Goal: Information Seeking & Learning: Check status

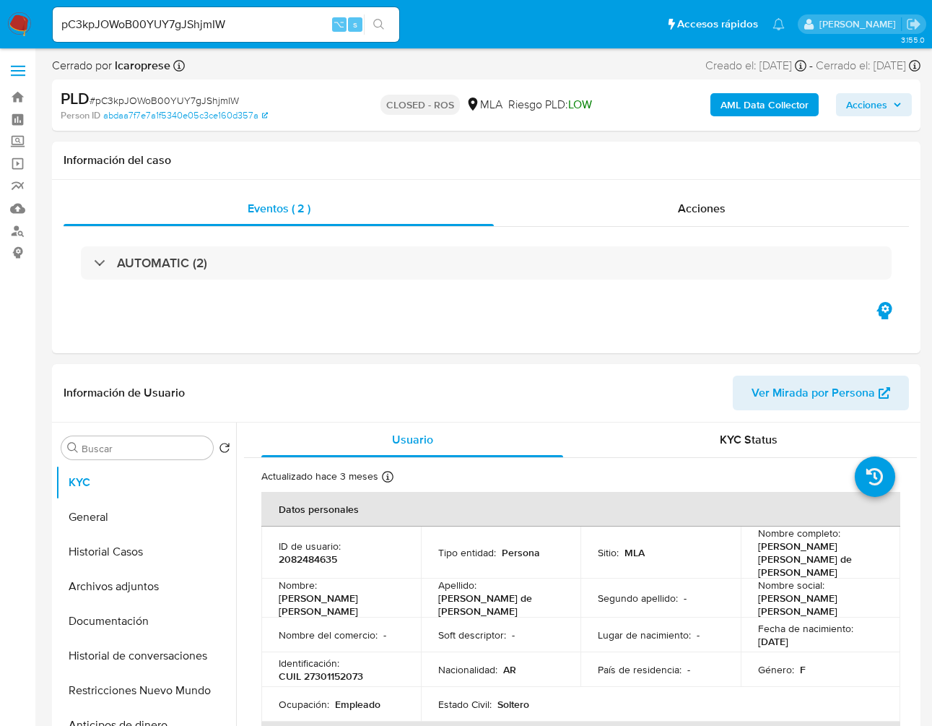
select select "10"
click at [671, 338] on div "Eventos ( 2 ) Acciones AUTOMATIC (2)" at bounding box center [486, 266] width 869 height 173
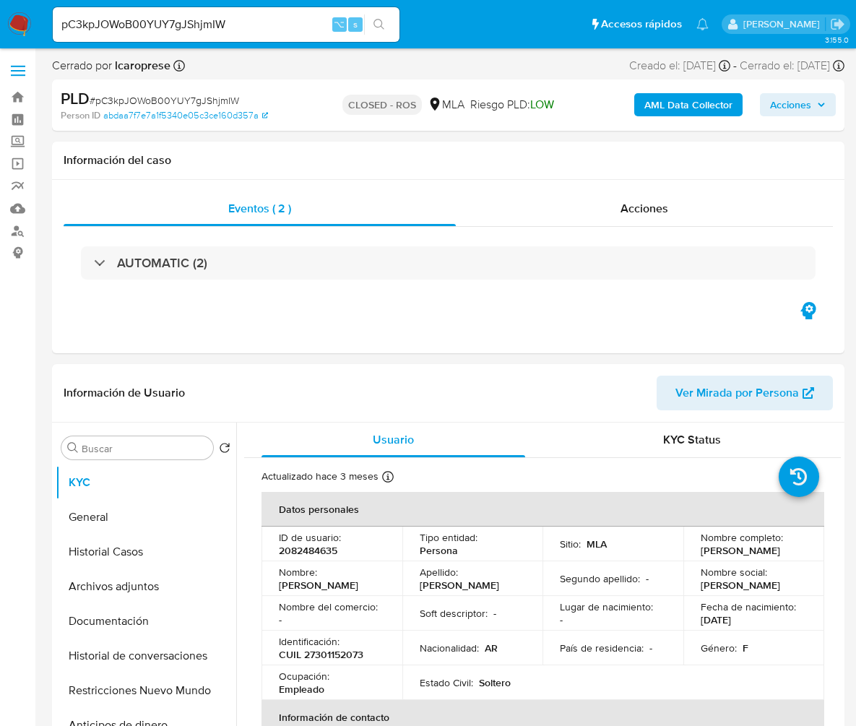
select select "10"
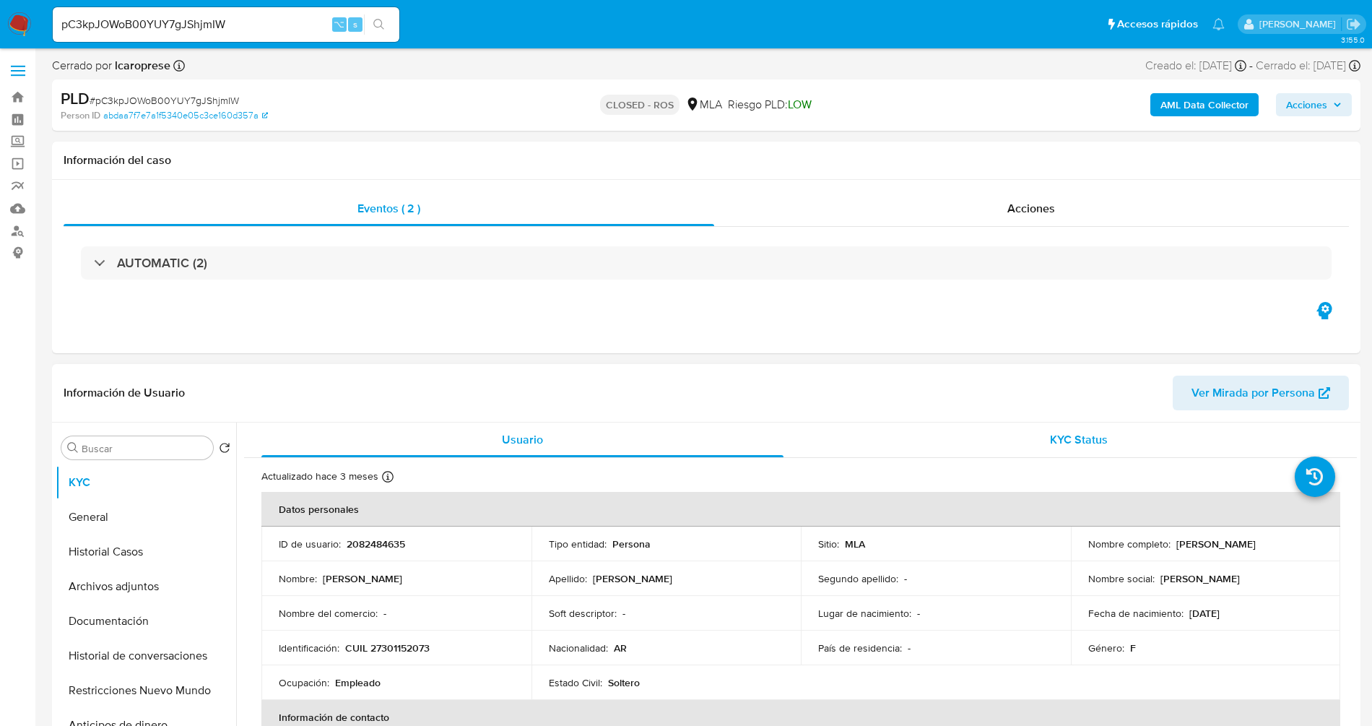
click at [855, 451] on div "KYC Status" at bounding box center [1079, 439] width 522 height 35
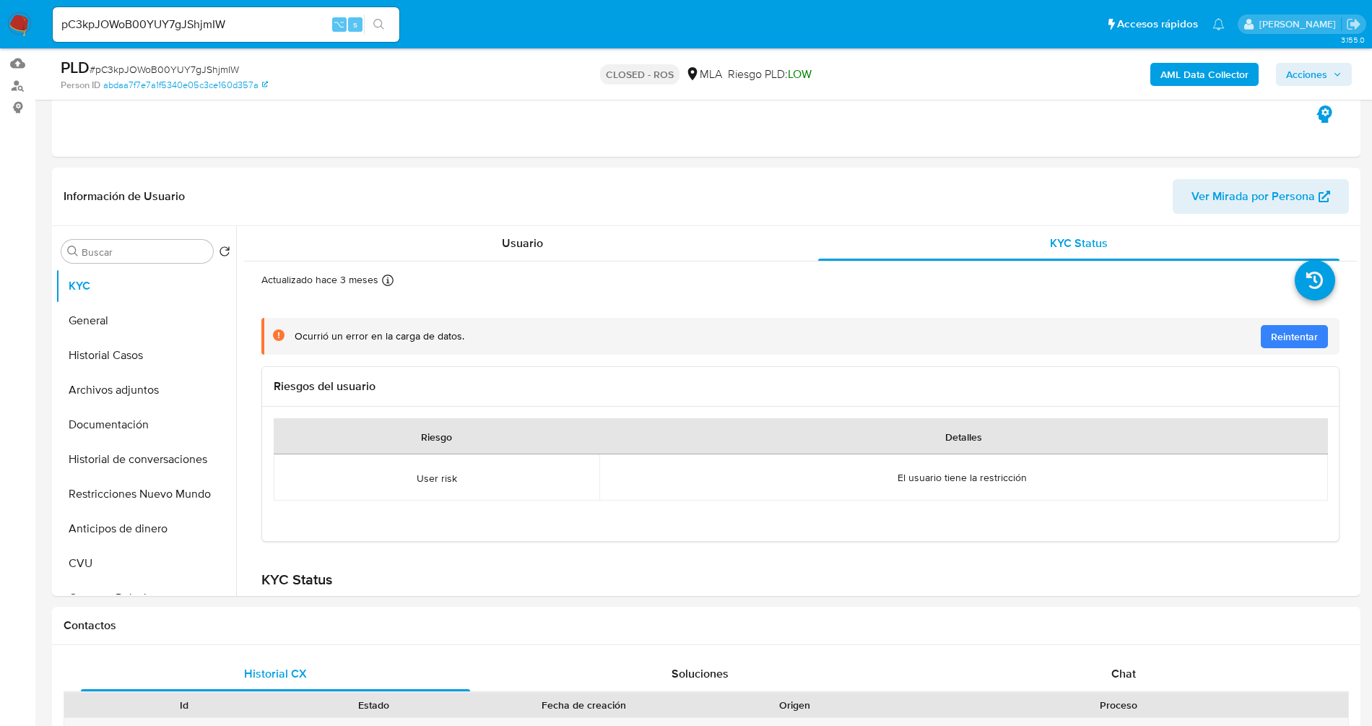
click at [201, 20] on input "pC3kpJOWoB00YUY7gJShjmIW" at bounding box center [226, 24] width 347 height 19
paste input "1722675243"
type input "1722675243"
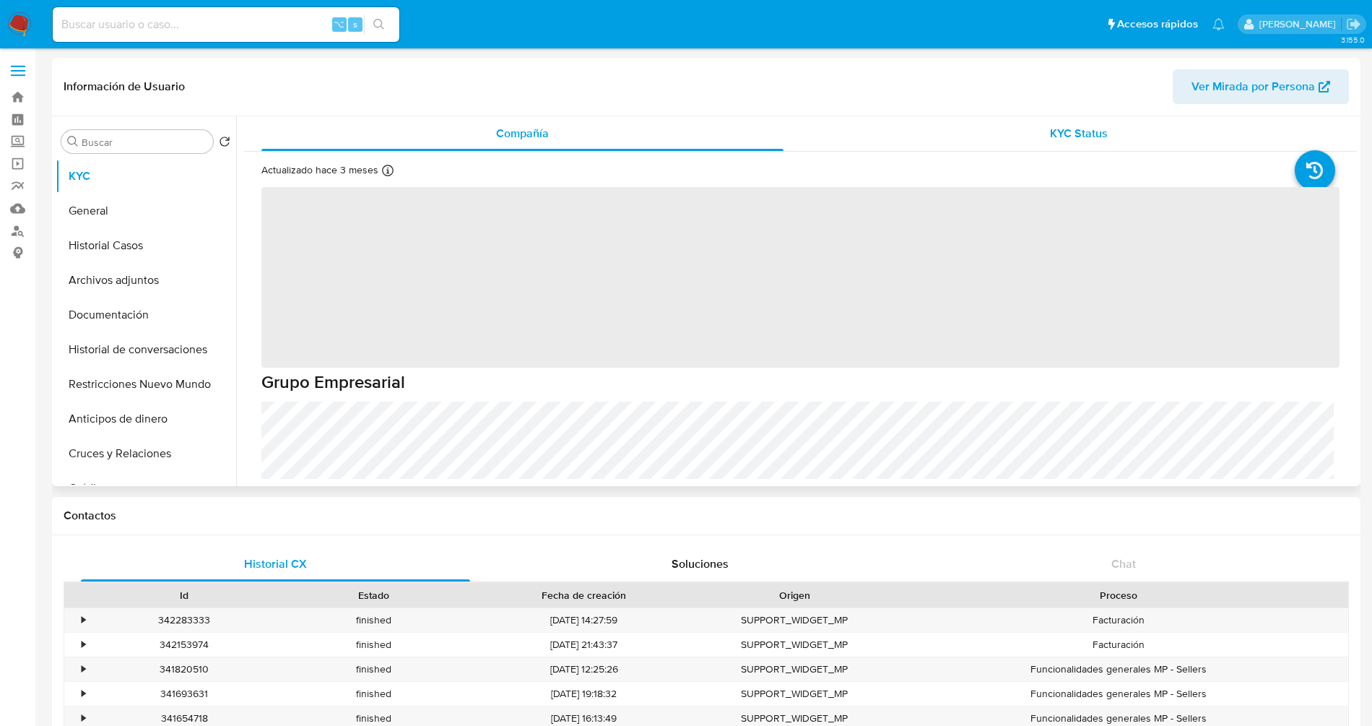
click at [855, 129] on span "KYC Status" at bounding box center [1079, 133] width 58 height 17
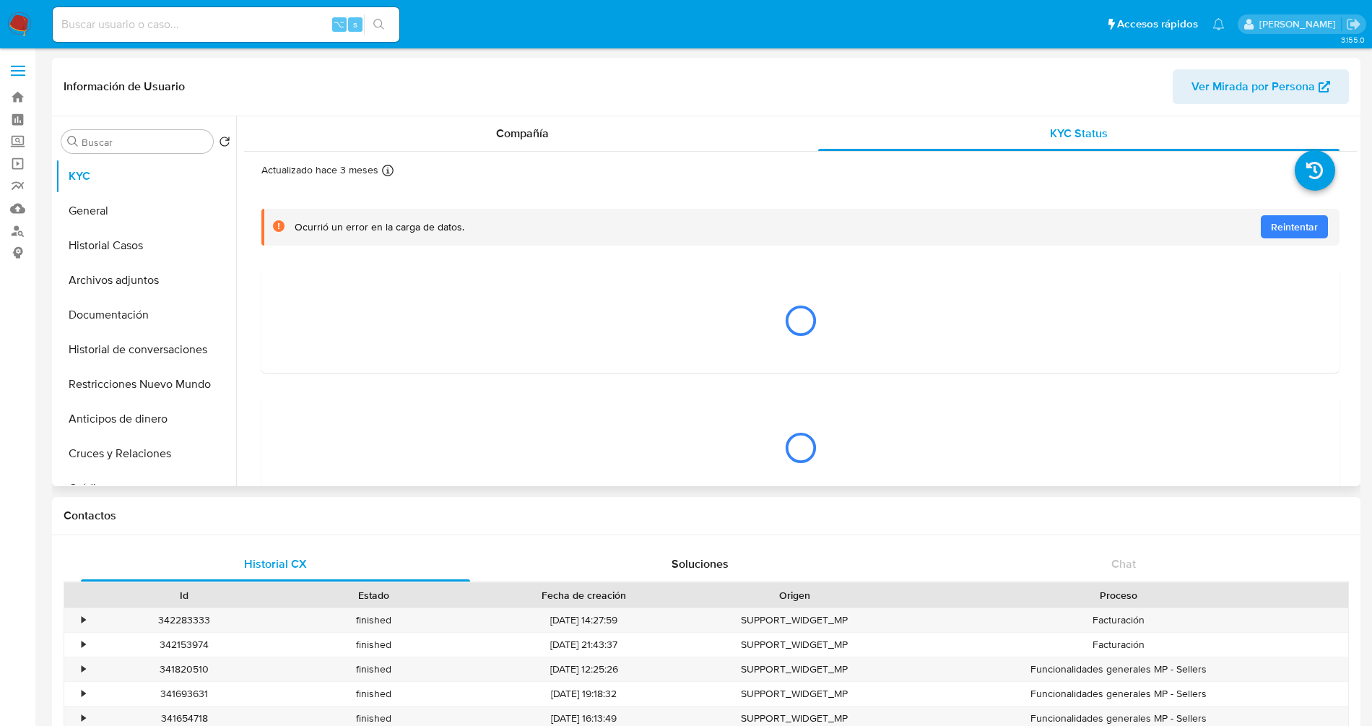
select select "10"
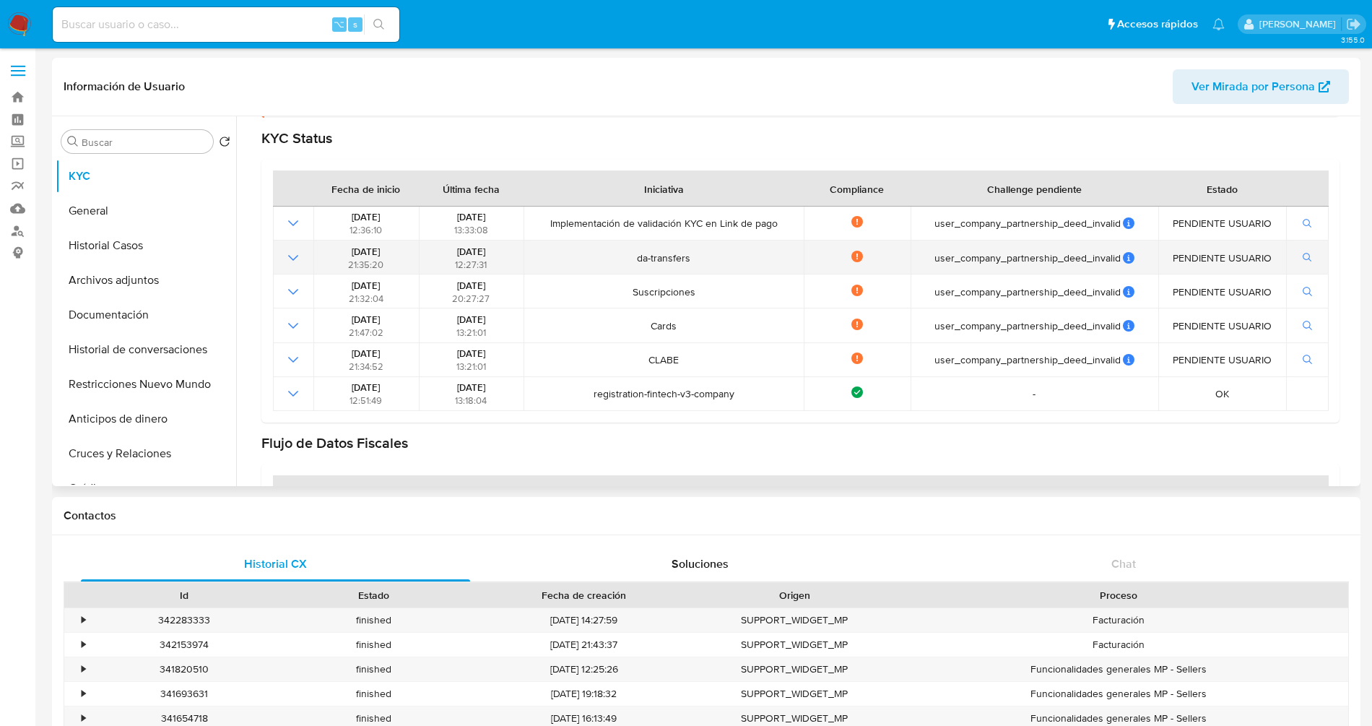
scroll to position [130, 0]
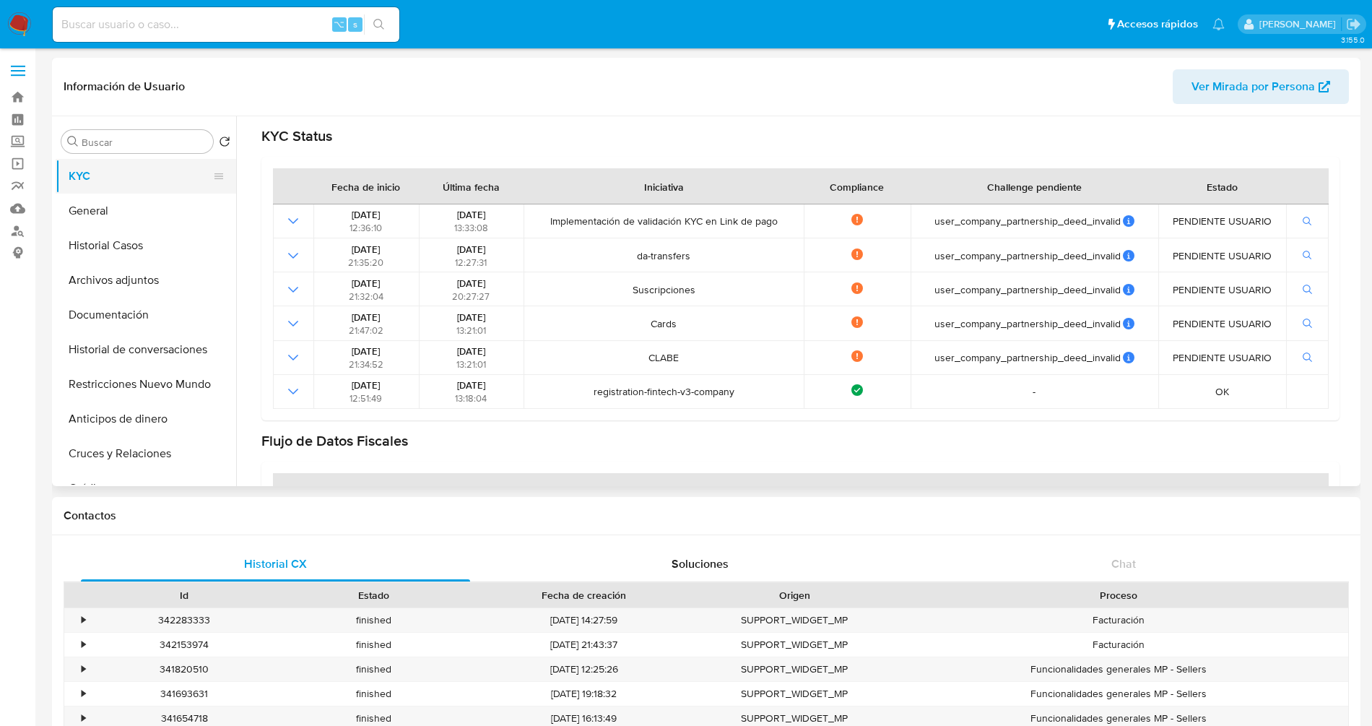
click at [95, 173] on button "KYC" at bounding box center [140, 176] width 169 height 35
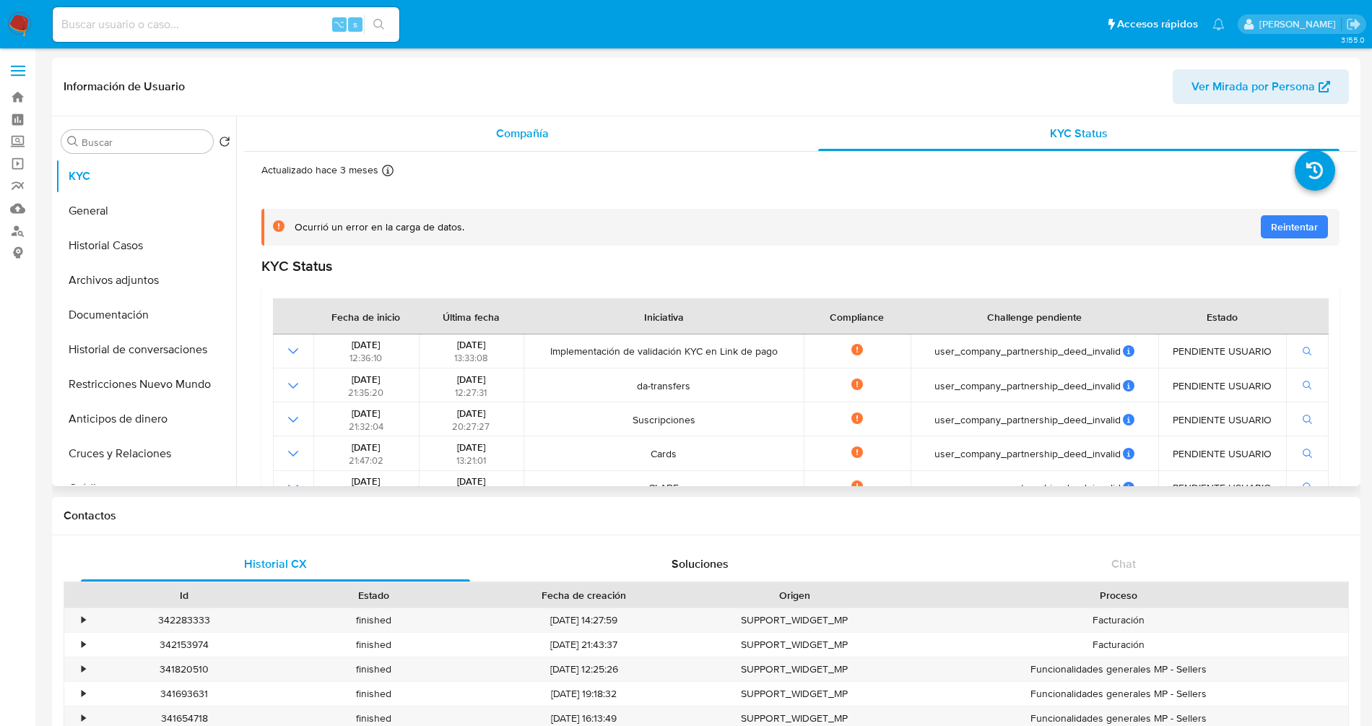
click at [513, 129] on span "Compañía" at bounding box center [522, 133] width 53 height 17
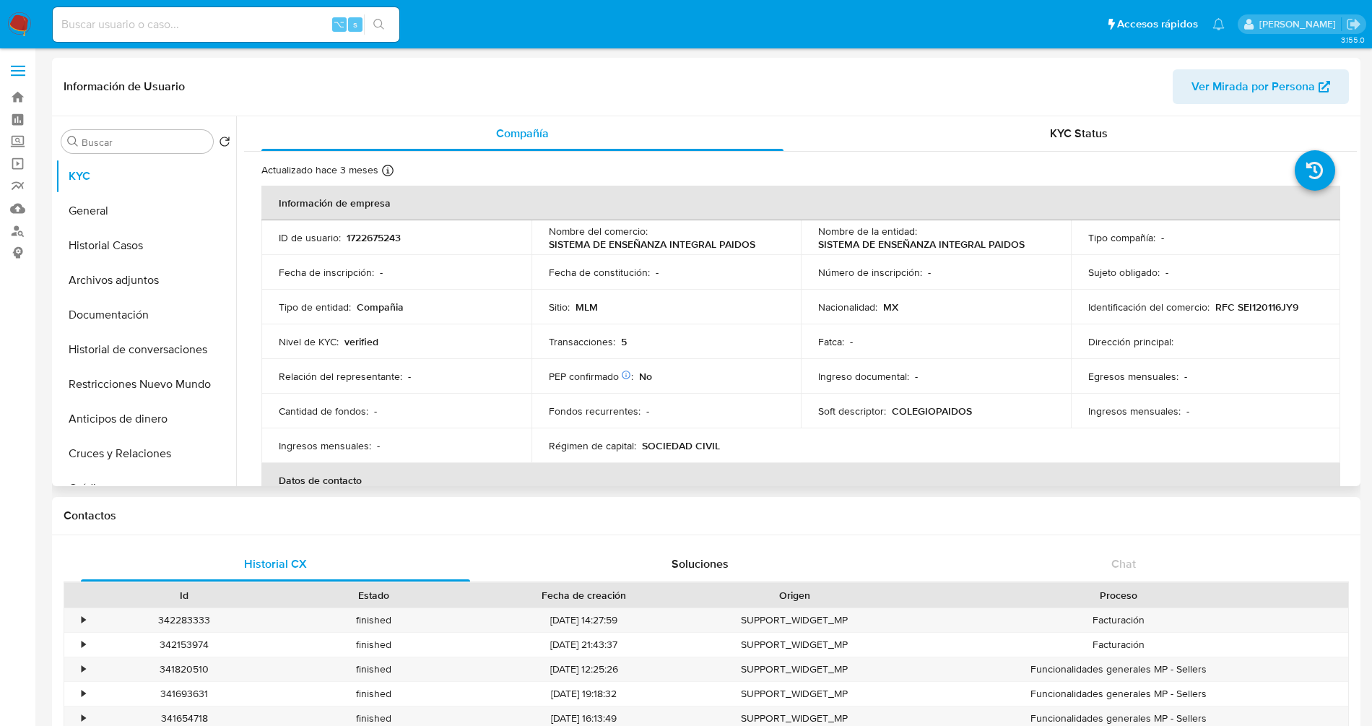
click at [651, 242] on p "SISTEMA DE ENSEÑANZA INTEGRAL PAIDOS" at bounding box center [652, 244] width 207 height 13
click at [855, 245] on p "SISTEMA DE ENSEÑANZA INTEGRAL PAIDOS" at bounding box center [921, 244] width 207 height 13
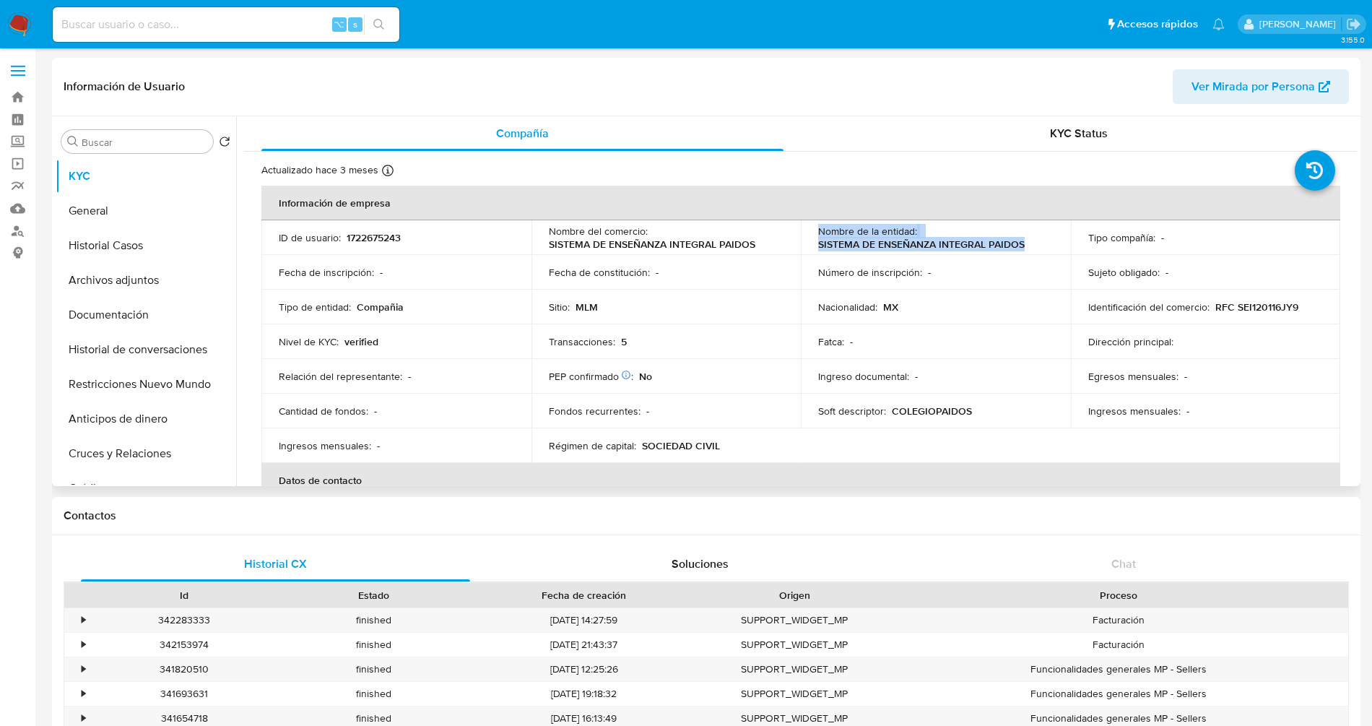
click at [855, 245] on p "SISTEMA DE ENSEÑANZA INTEGRAL PAIDOS" at bounding box center [921, 244] width 207 height 13
copy div "Nombre de la entidad : SISTEMA DE ENSEÑANZA INTEGRAL PAIDOS"
click at [855, 76] on span "Ver Mirada por Persona" at bounding box center [1253, 86] width 123 height 35
click at [97, 209] on button "General" at bounding box center [140, 211] width 169 height 35
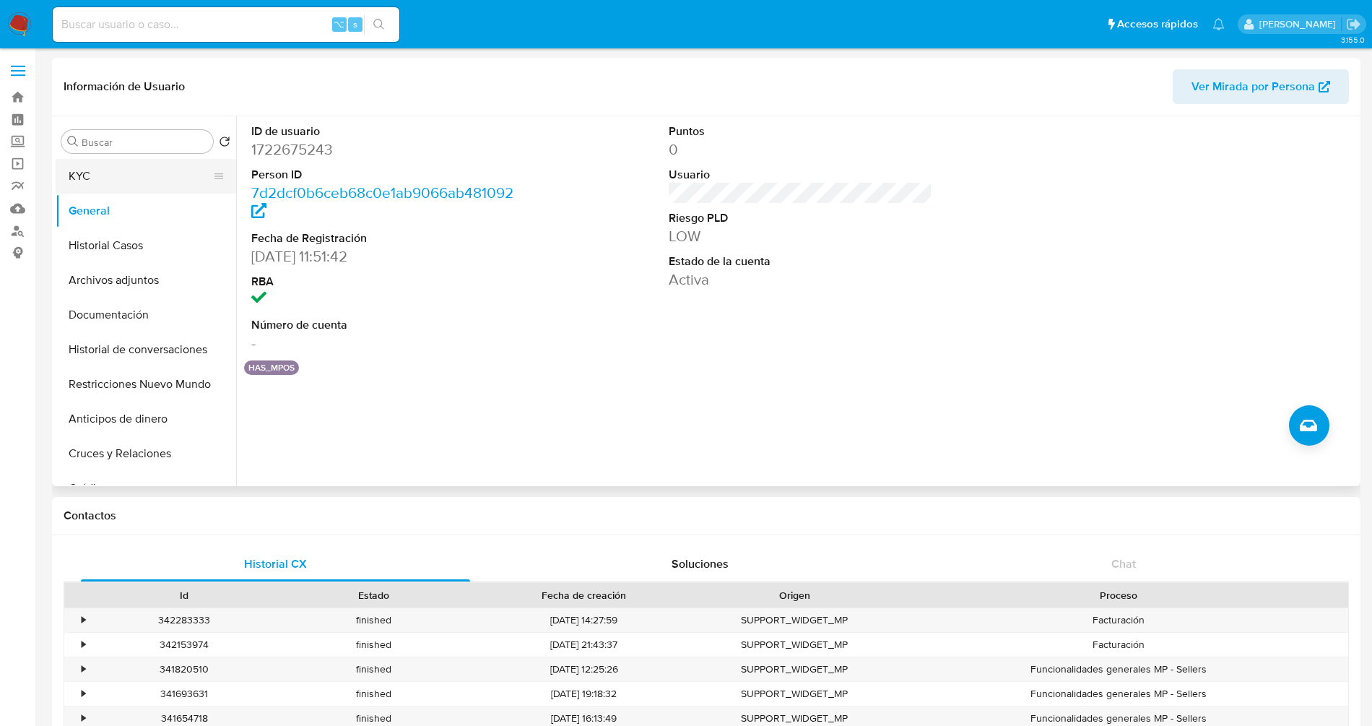
click at [82, 181] on button "KYC" at bounding box center [140, 176] width 169 height 35
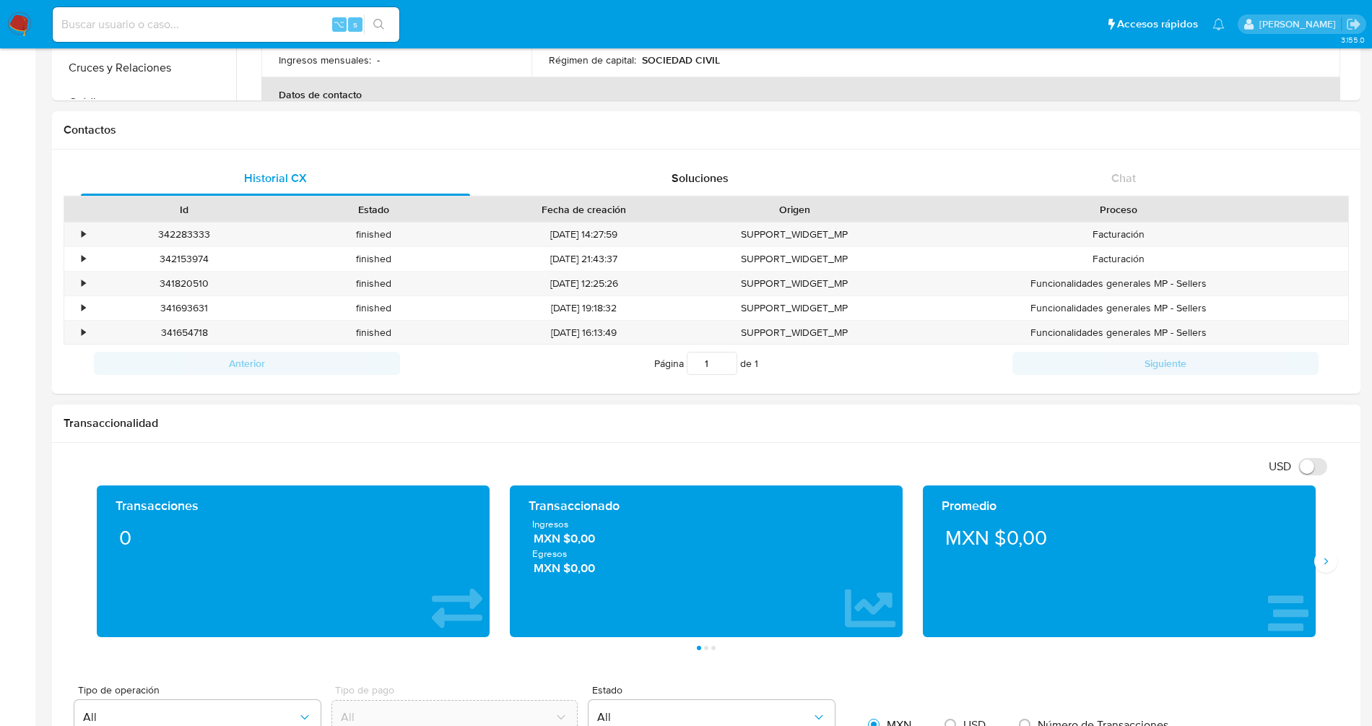
scroll to position [387, 0]
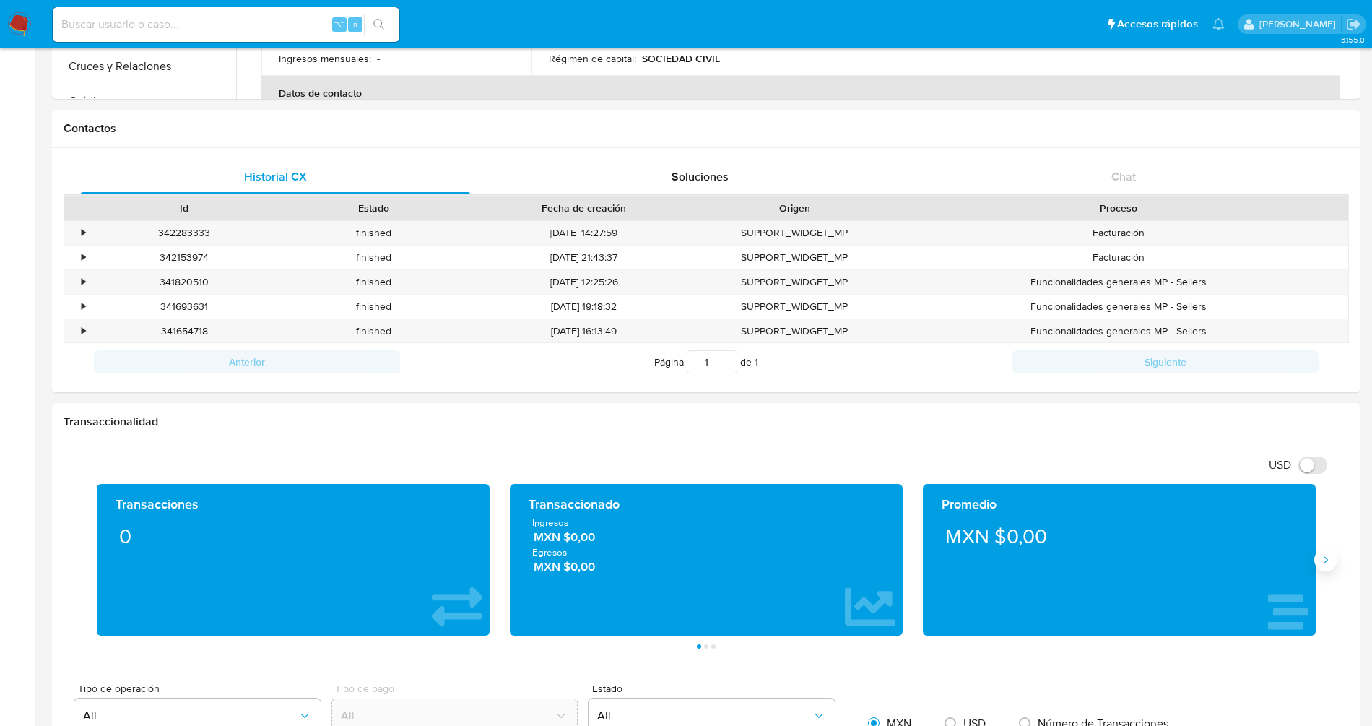
click at [855, 557] on icon "Siguiente" at bounding box center [1327, 560] width 4 height 6
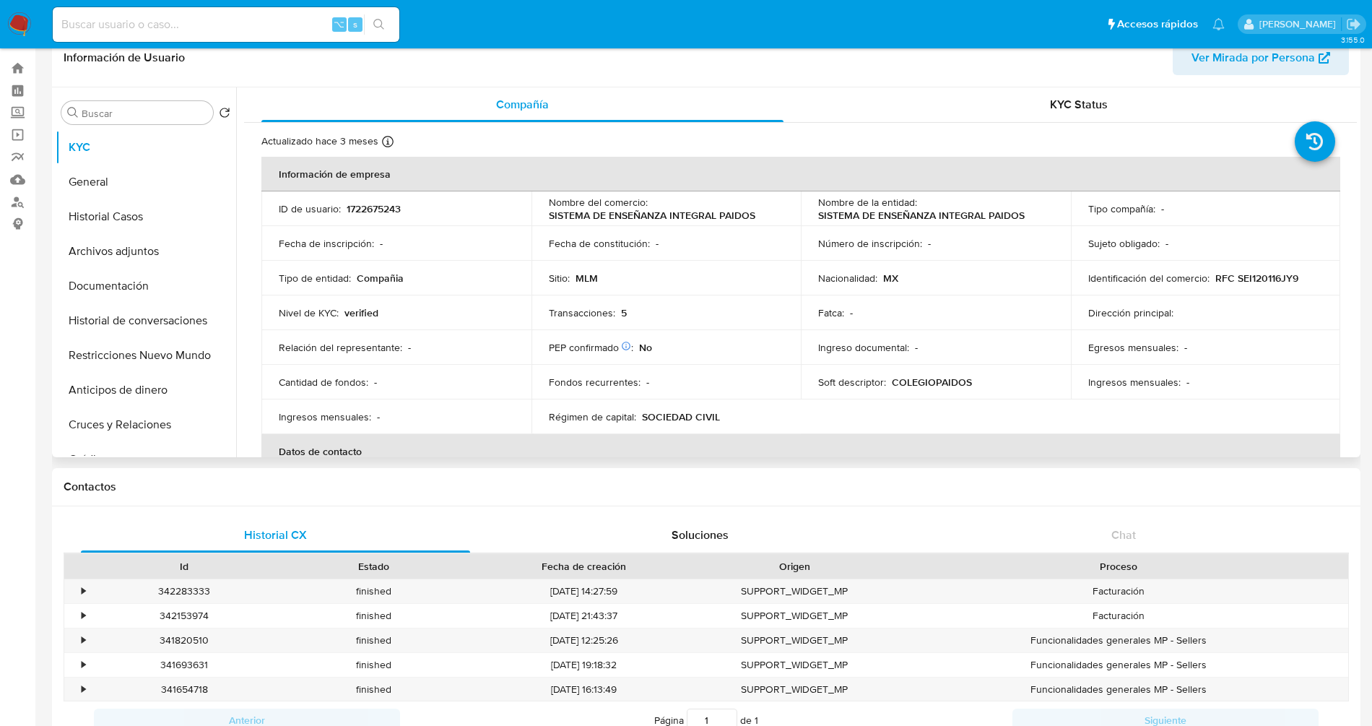
scroll to position [0, 0]
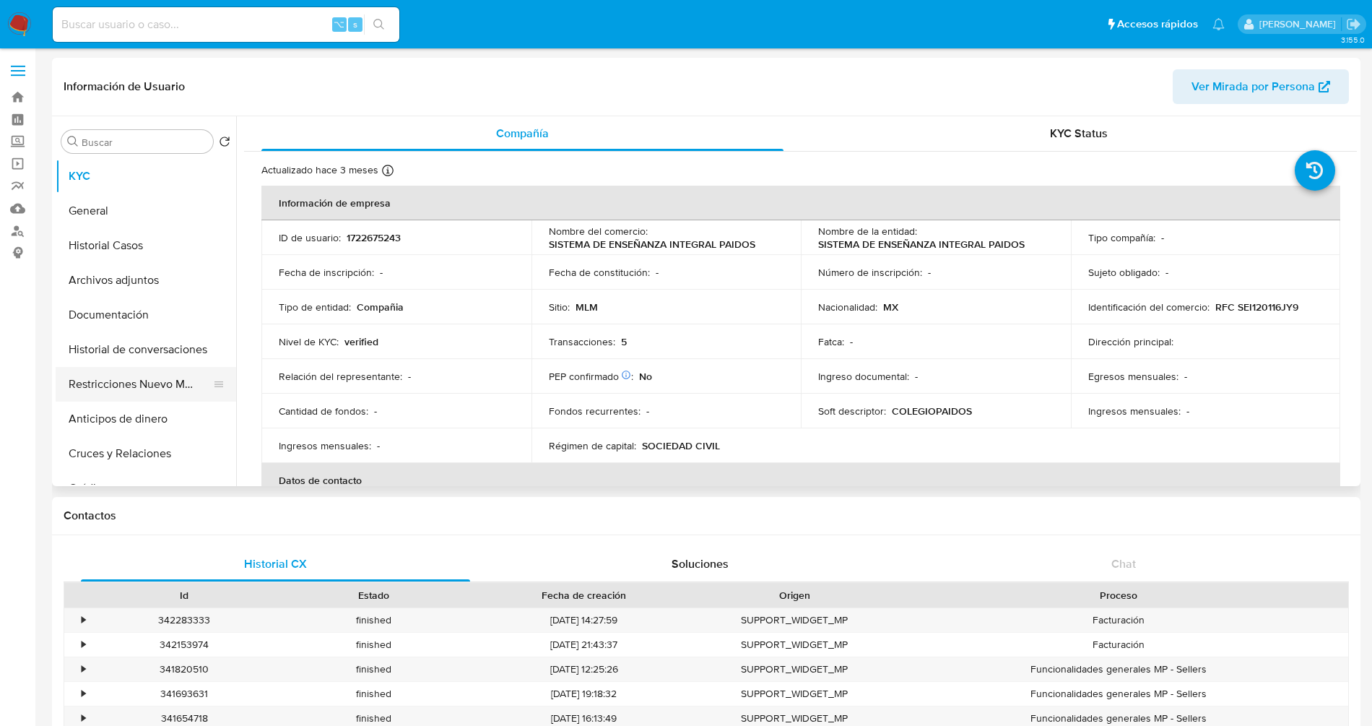
click at [159, 373] on button "Restricciones Nuevo Mundo" at bounding box center [140, 384] width 169 height 35
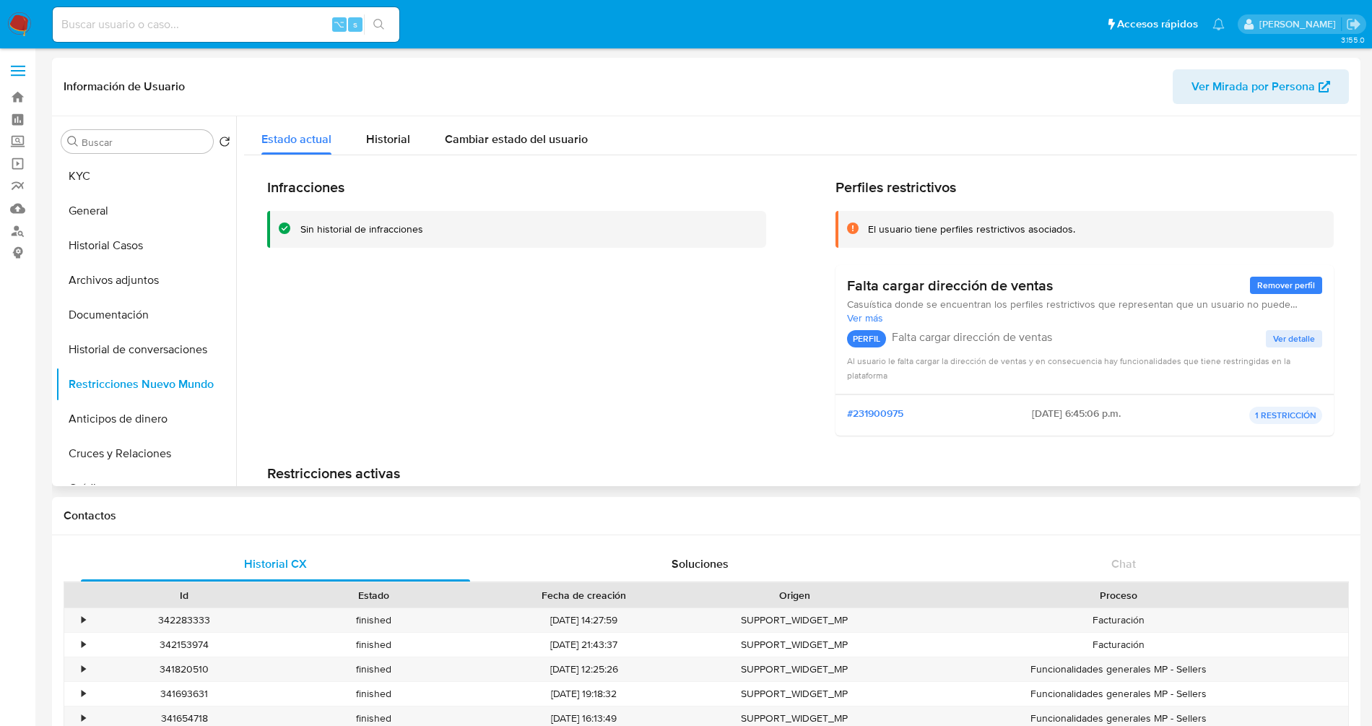
click at [855, 338] on span "Ver detalle" at bounding box center [1294, 338] width 42 height 14
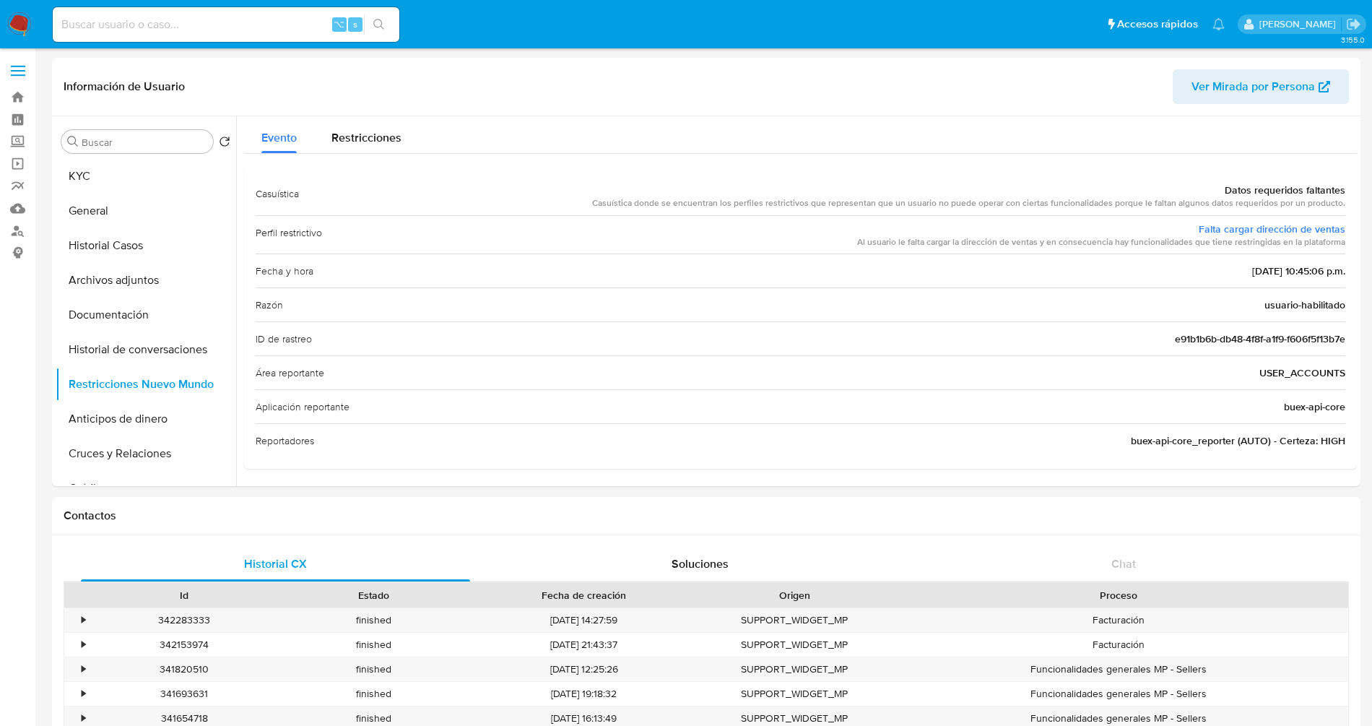
scroll to position [20, 0]
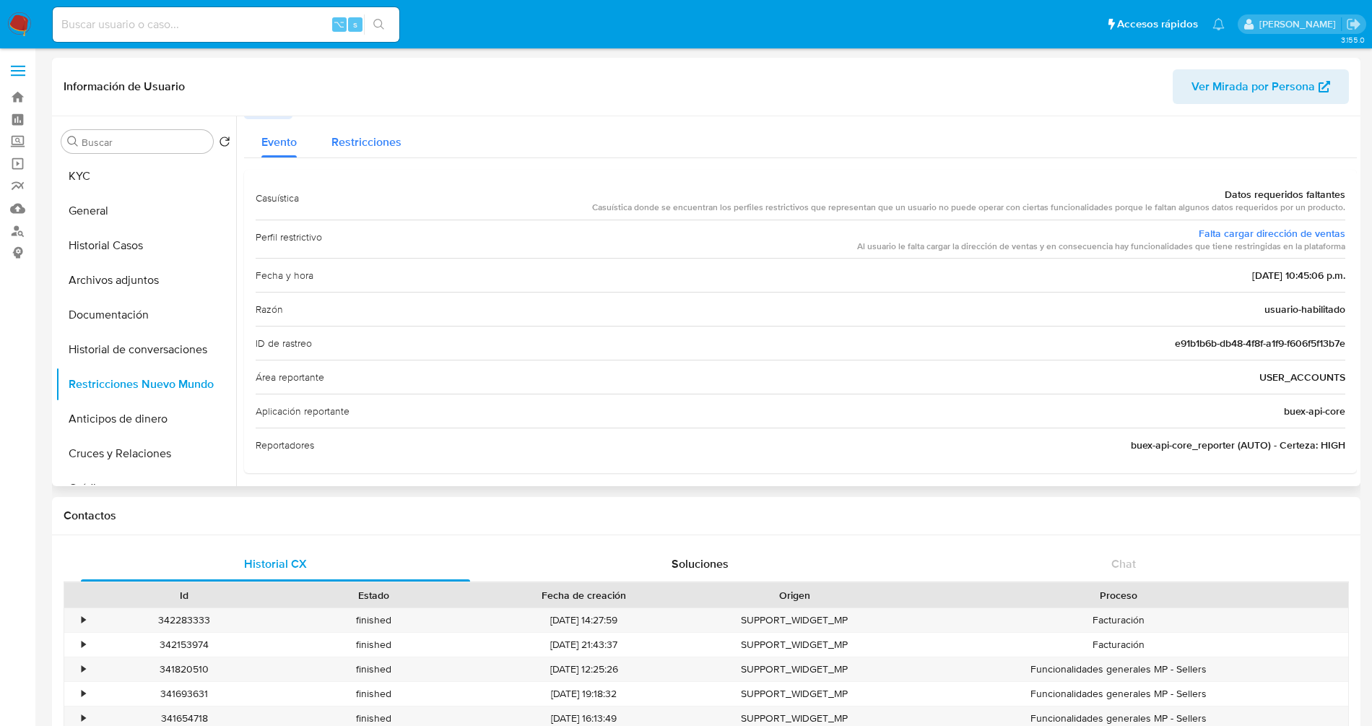
click at [364, 143] on span "Restricciones" at bounding box center [366, 142] width 70 height 17
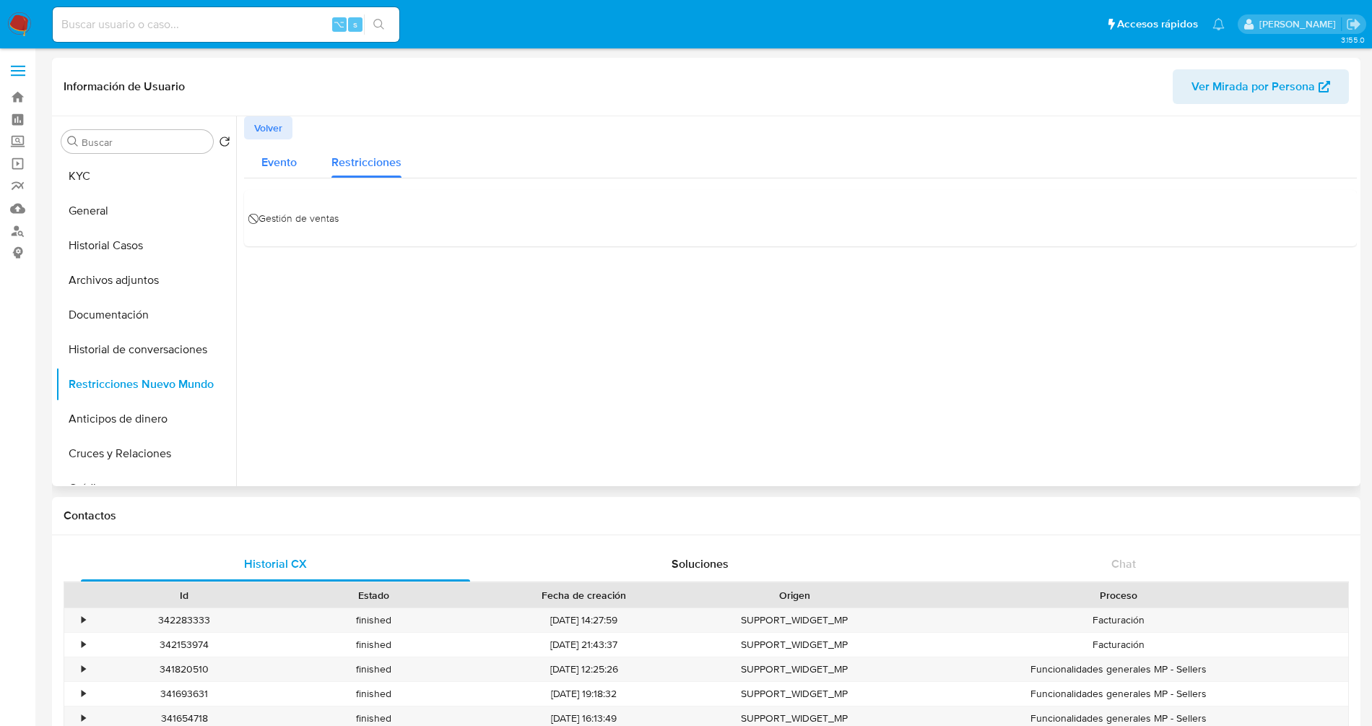
click at [297, 167] on button "Evento" at bounding box center [279, 158] width 70 height 38
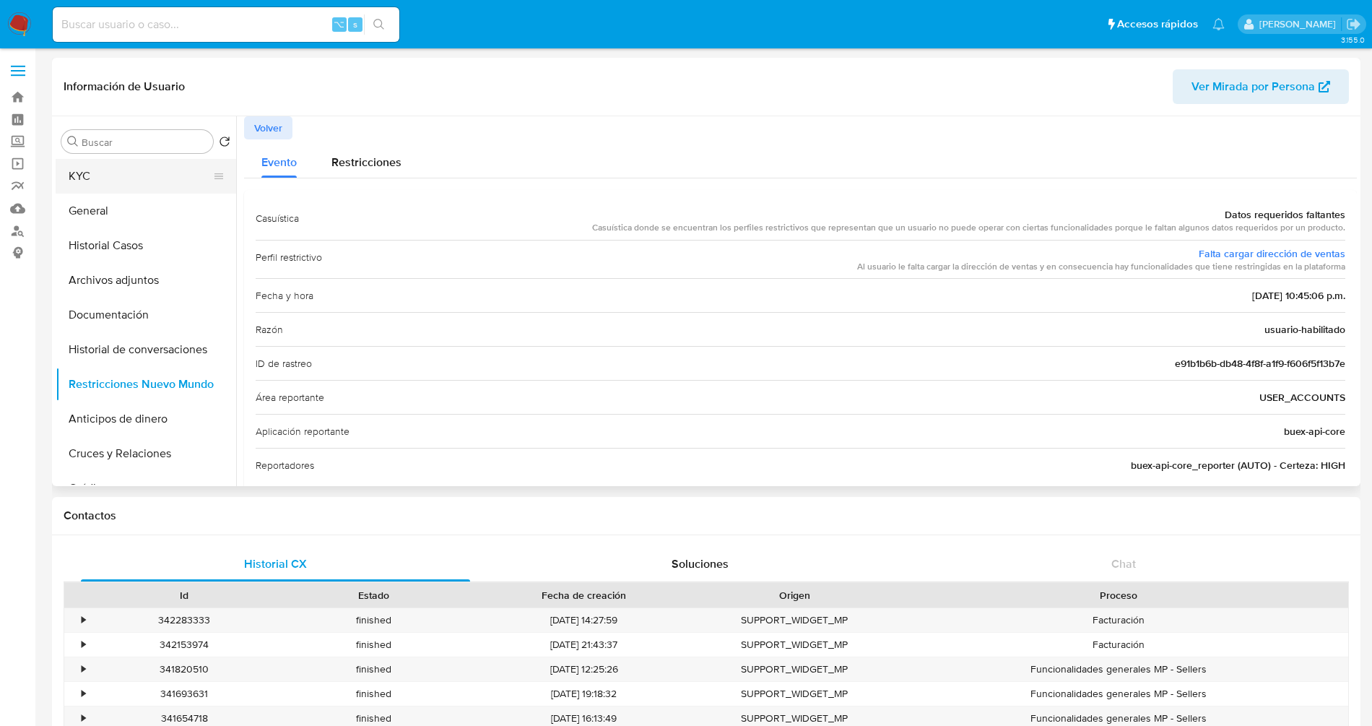
click at [137, 187] on button "KYC" at bounding box center [140, 176] width 169 height 35
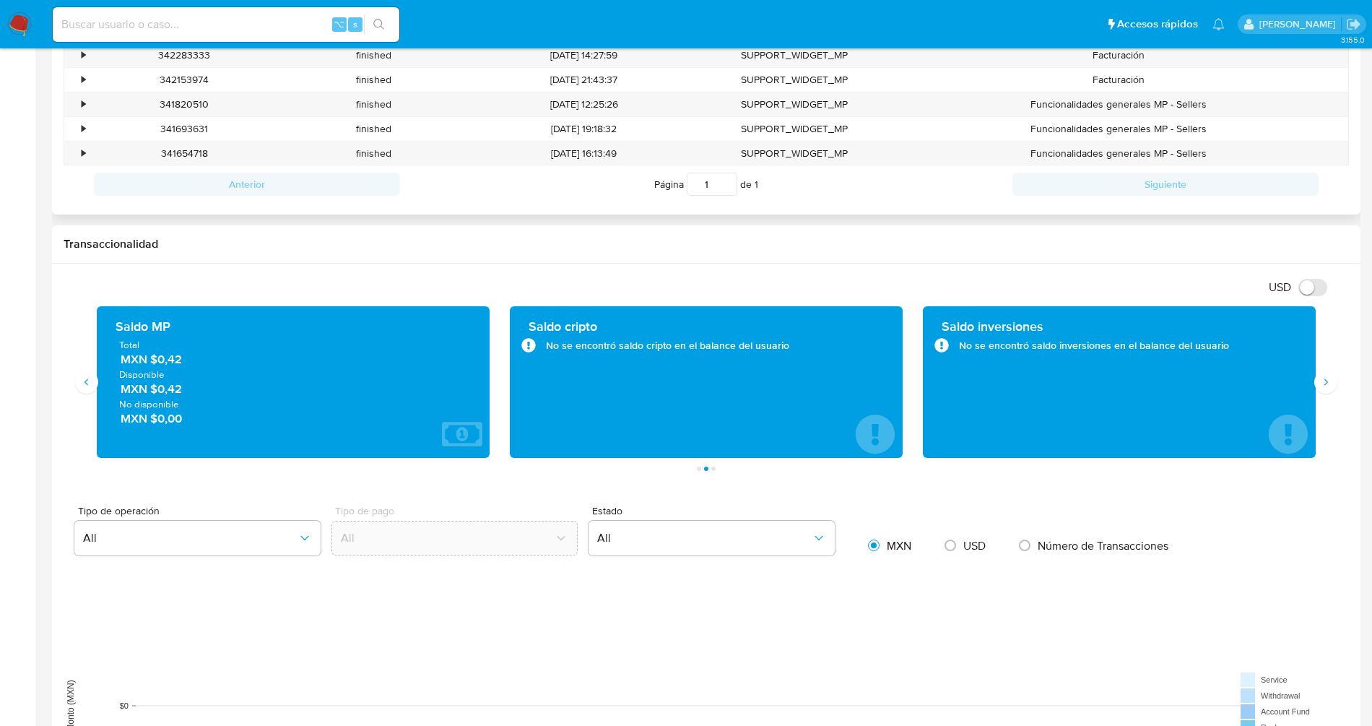
scroll to position [559, 0]
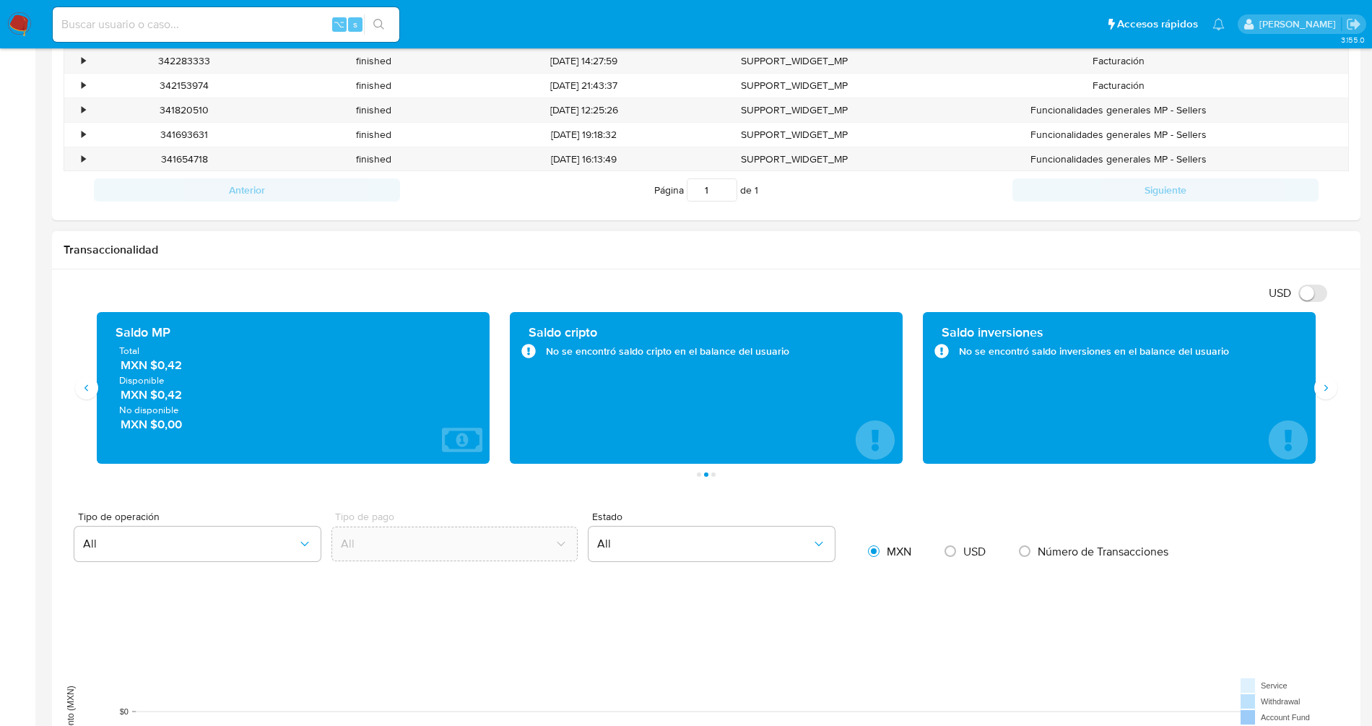
click at [97, 397] on div "Saldo MP Total MXN $0,42 Disponible MXN $0,42 No disponible MXN $0,00" at bounding box center [293, 388] width 393 height 152
click at [855, 391] on button "Siguiente" at bounding box center [1325, 387] width 23 height 23
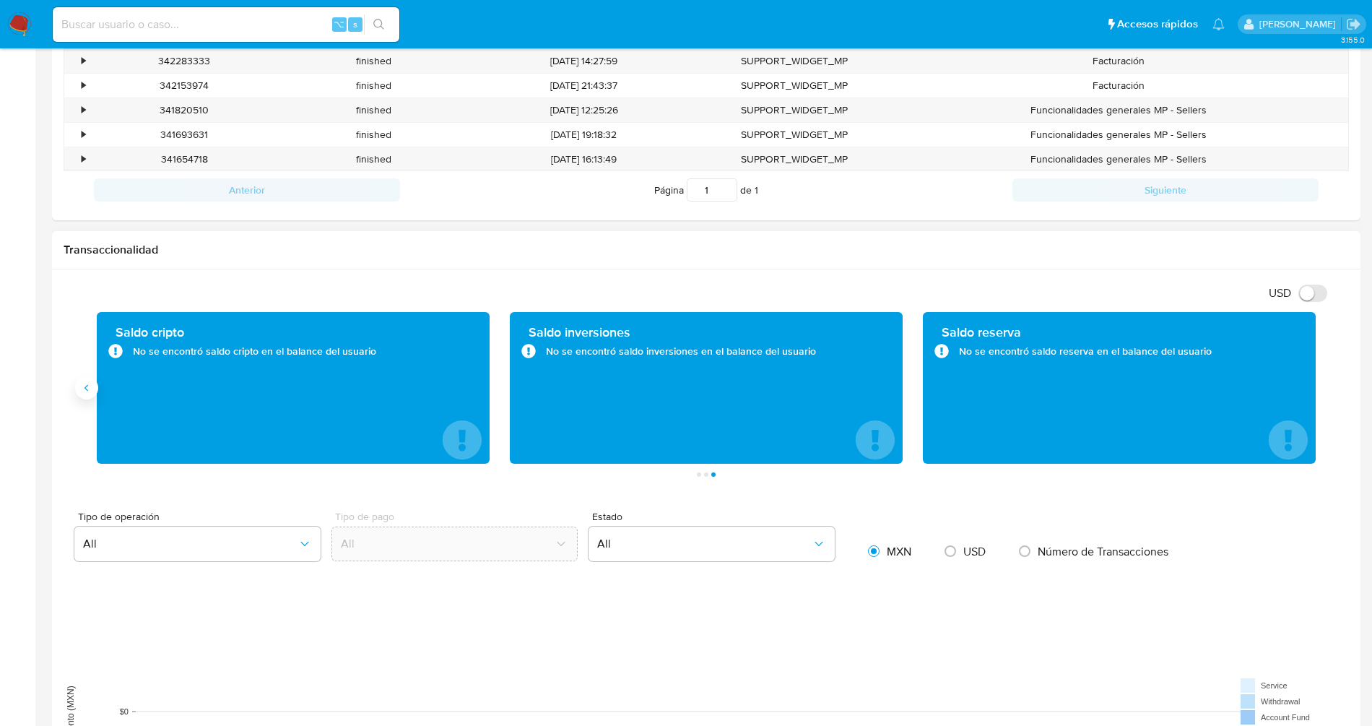
click at [87, 389] on icon "Anterior" at bounding box center [87, 388] width 12 height 12
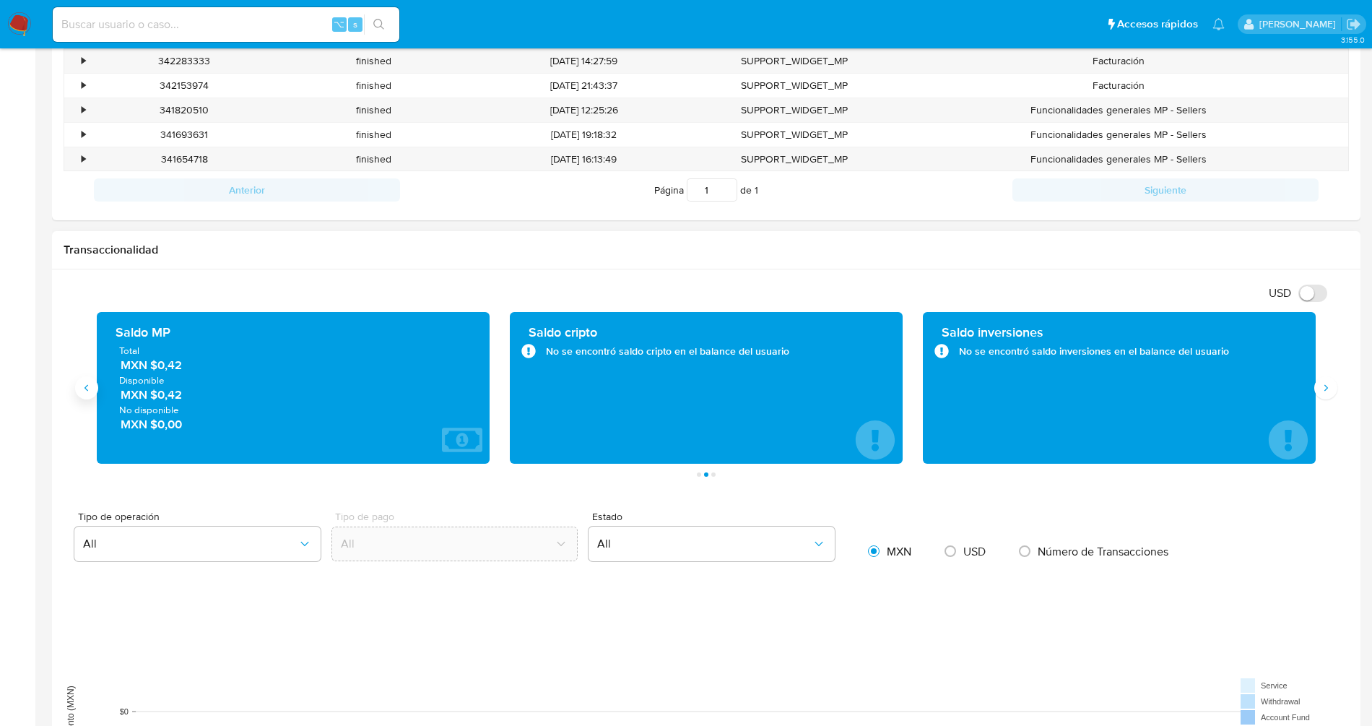
click at [87, 389] on icon "Anterior" at bounding box center [87, 388] width 12 height 12
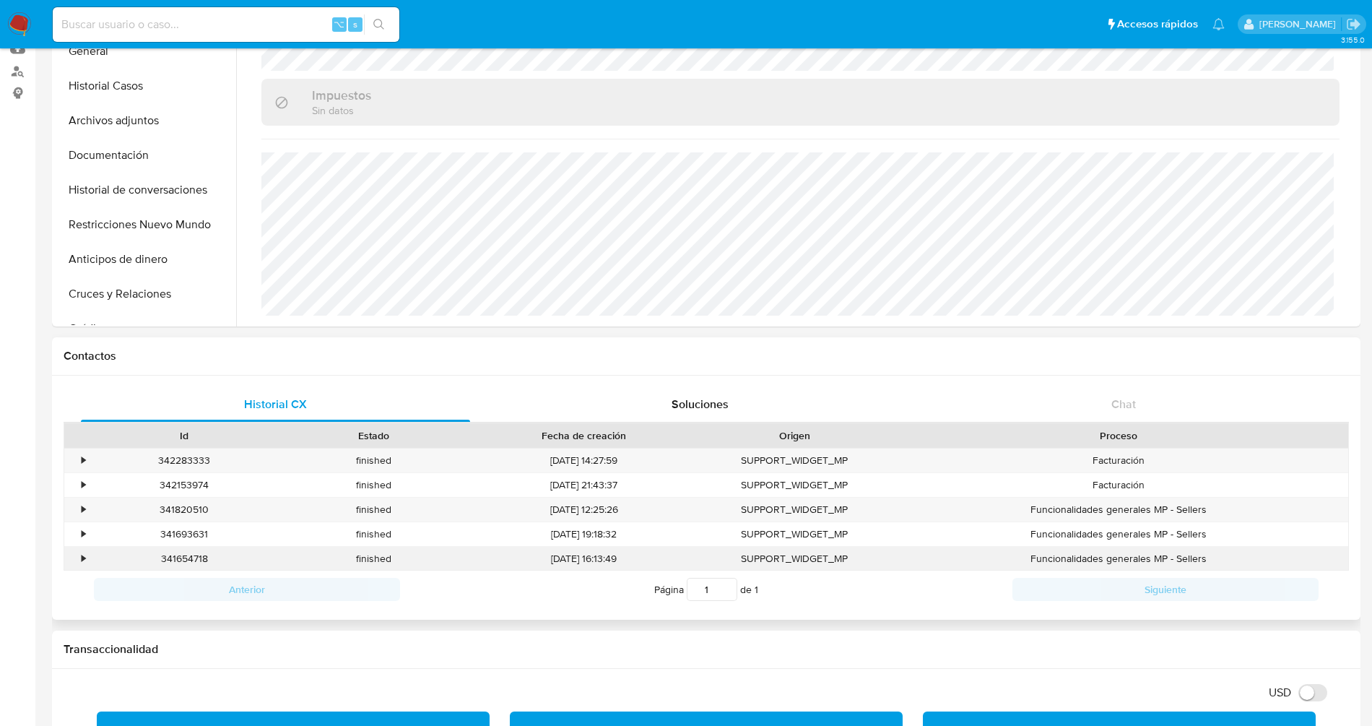
scroll to position [0, 0]
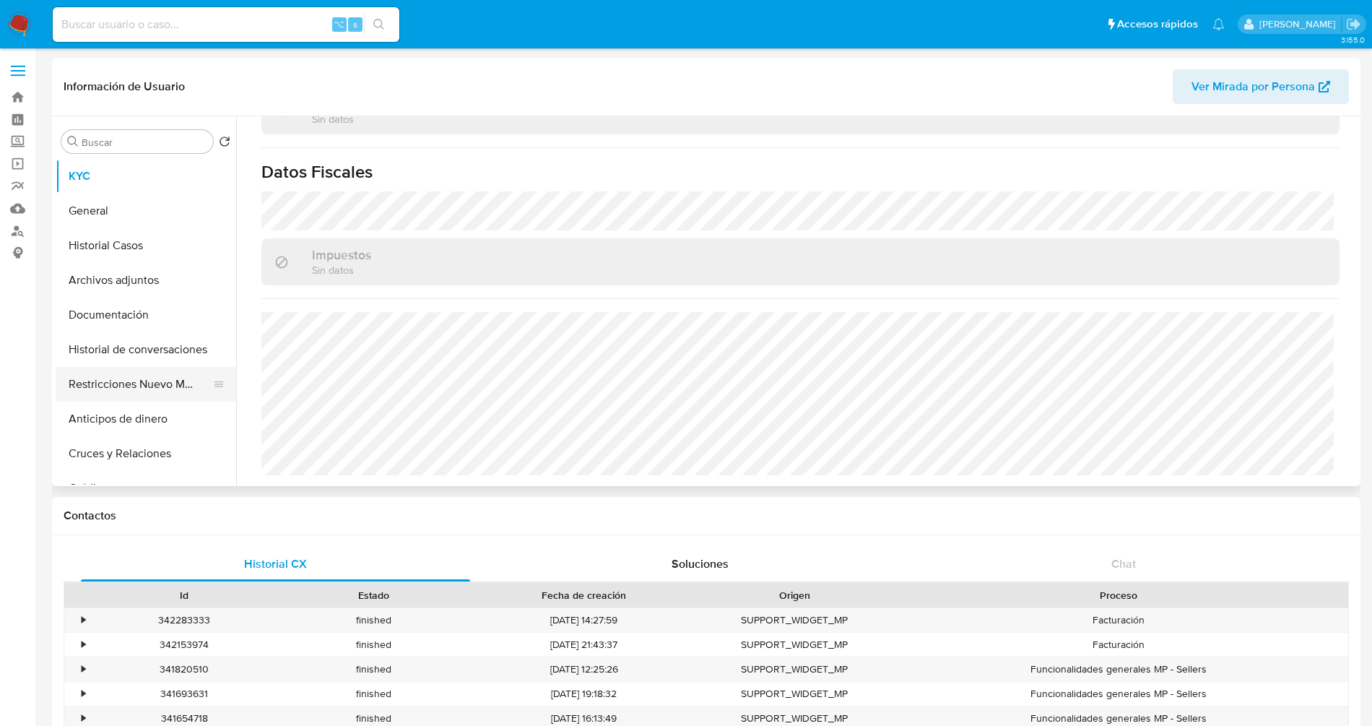
click at [162, 384] on button "Restricciones Nuevo Mundo" at bounding box center [140, 384] width 169 height 35
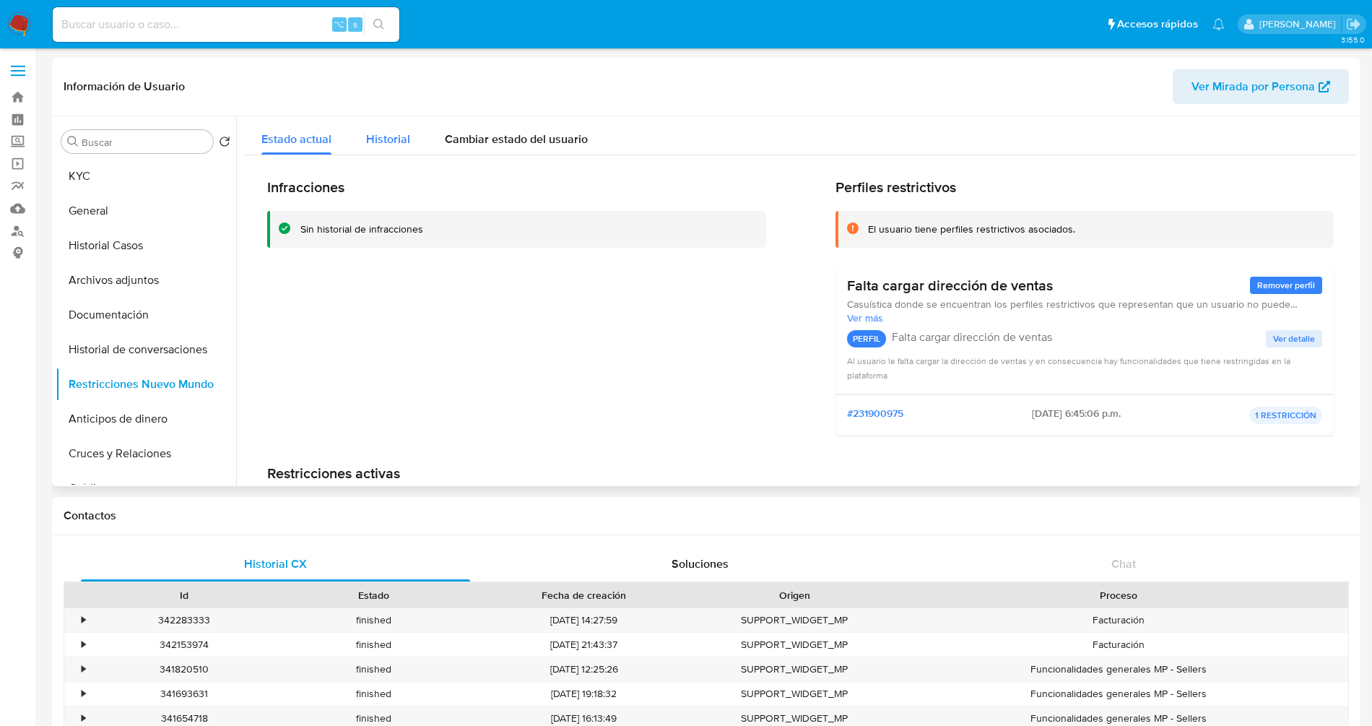
click at [402, 134] on span "Historial" at bounding box center [388, 139] width 44 height 17
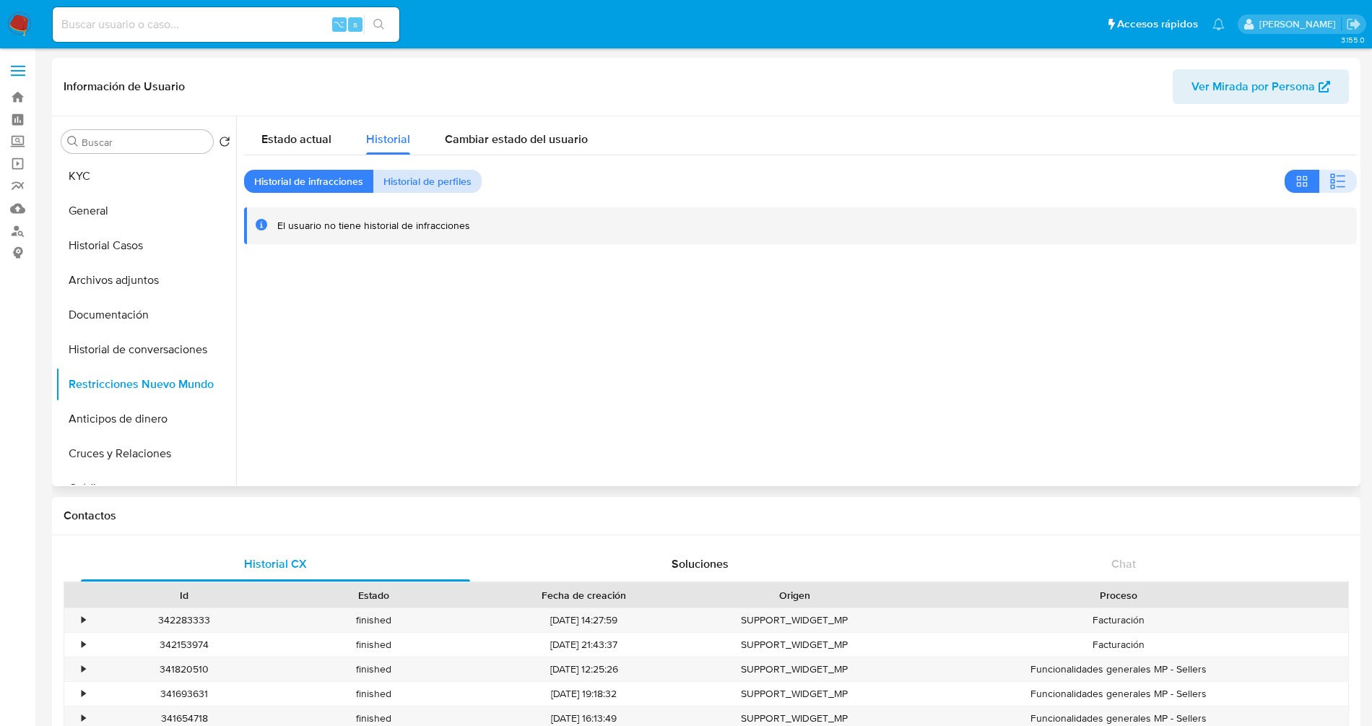
click at [458, 185] on span "Historial de perfiles" at bounding box center [427, 181] width 88 height 20
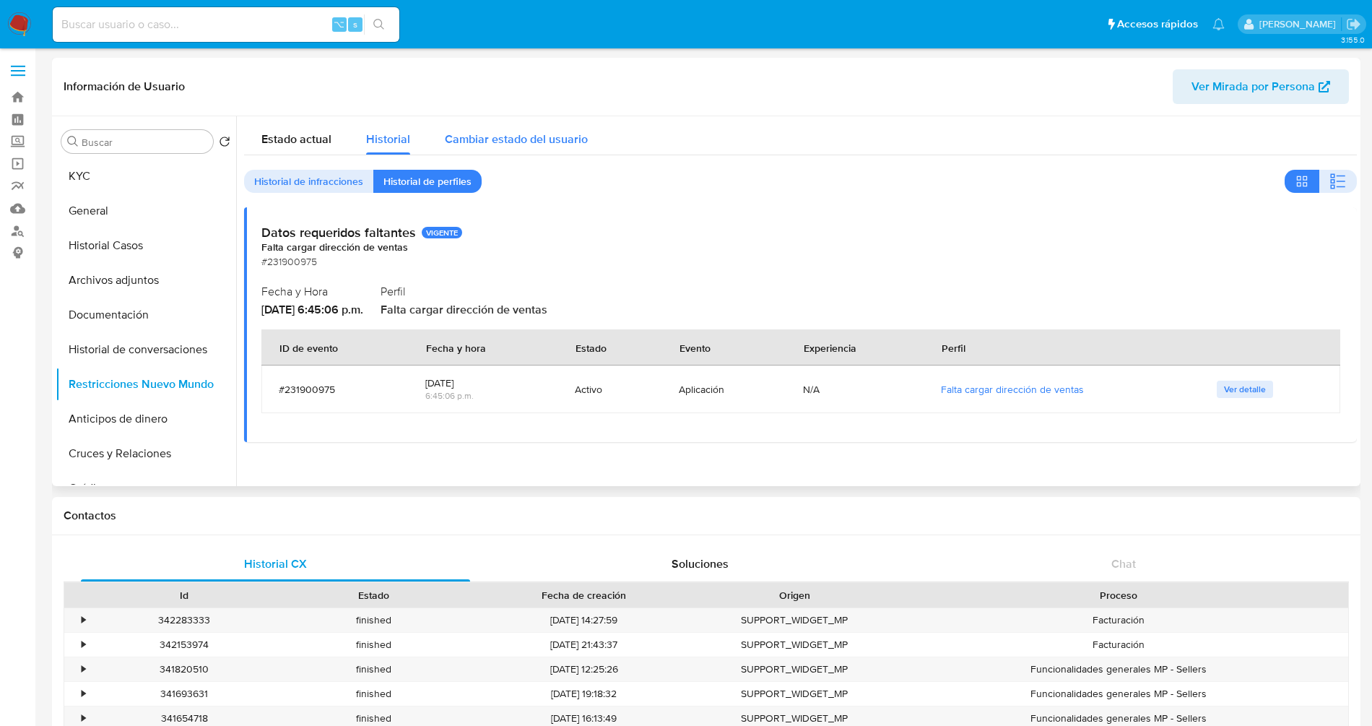
click at [526, 146] on span "Cambiar estado del usuario" at bounding box center [516, 139] width 143 height 17
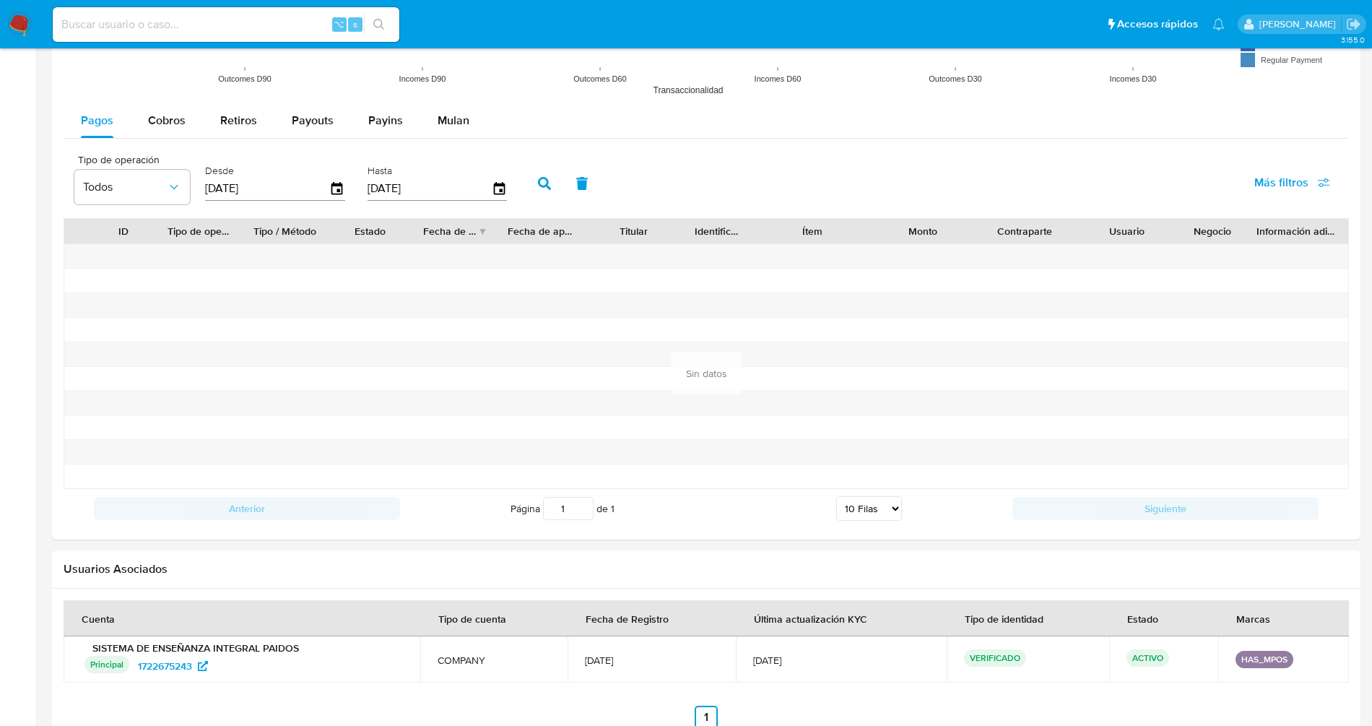
scroll to position [1297, 0]
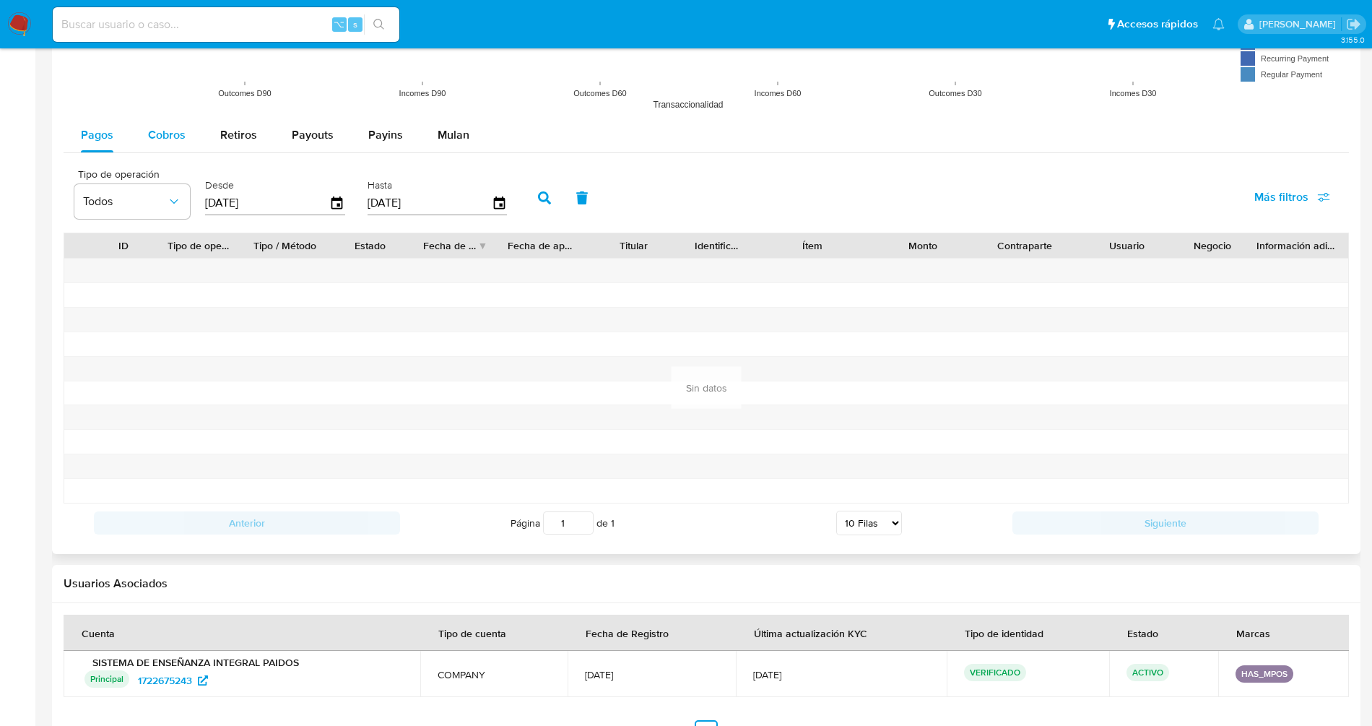
click at [181, 136] on span "Cobros" at bounding box center [167, 134] width 38 height 17
select select "10"
click at [229, 131] on span "Retiros" at bounding box center [238, 134] width 37 height 17
select select "10"
click at [293, 136] on span "Payouts" at bounding box center [313, 134] width 42 height 17
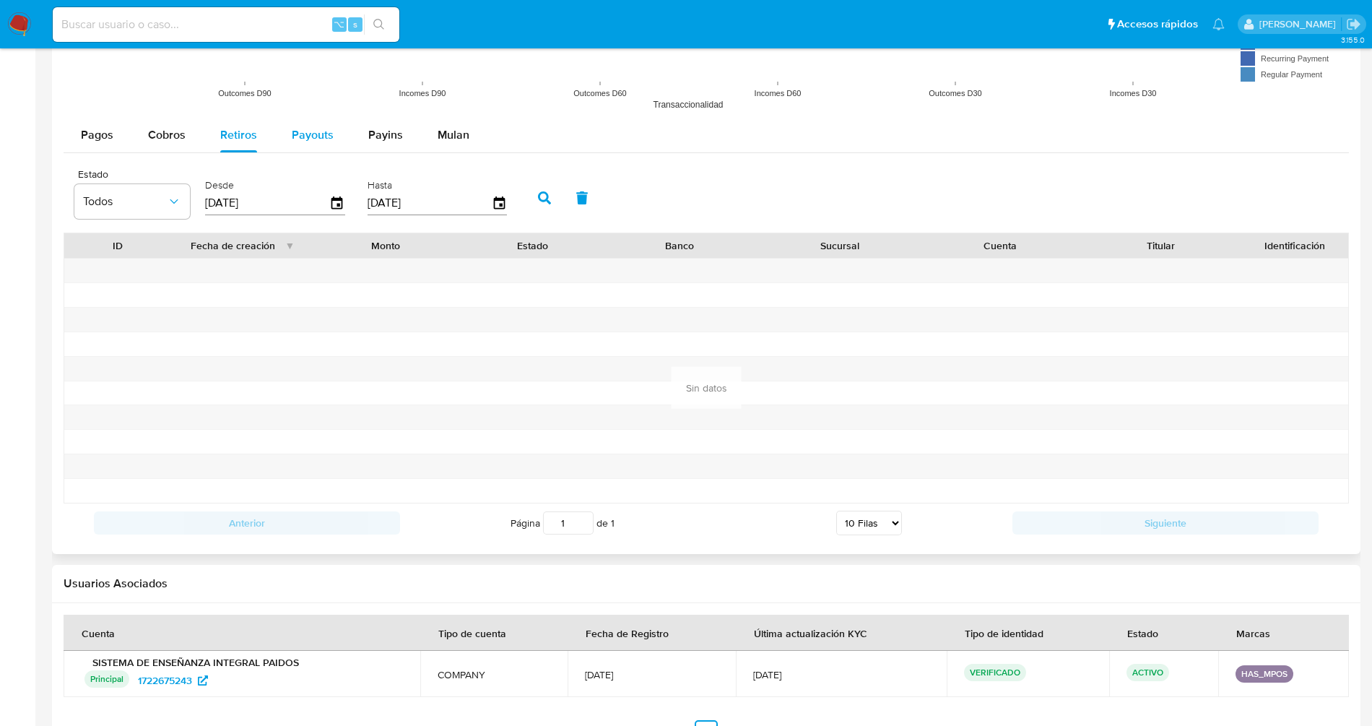
select select "10"
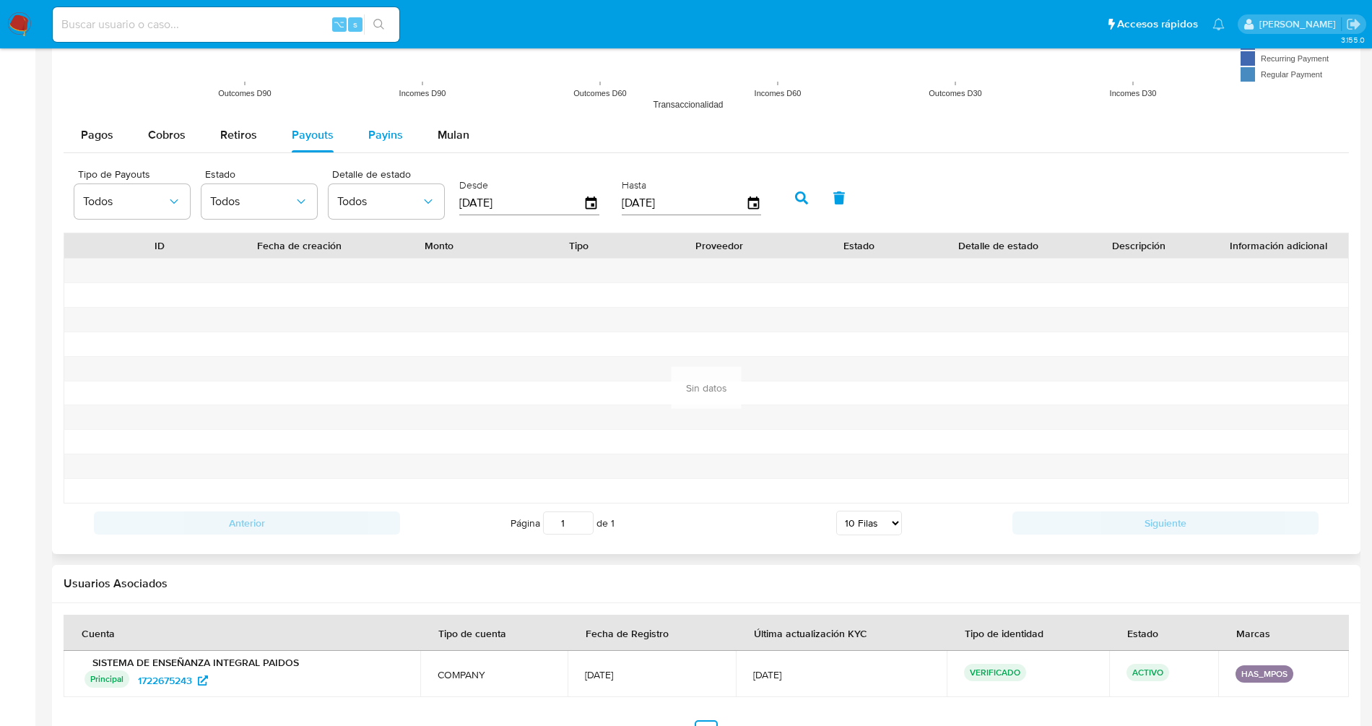
click at [379, 136] on span "Payins" at bounding box center [385, 134] width 35 height 17
select select "10"
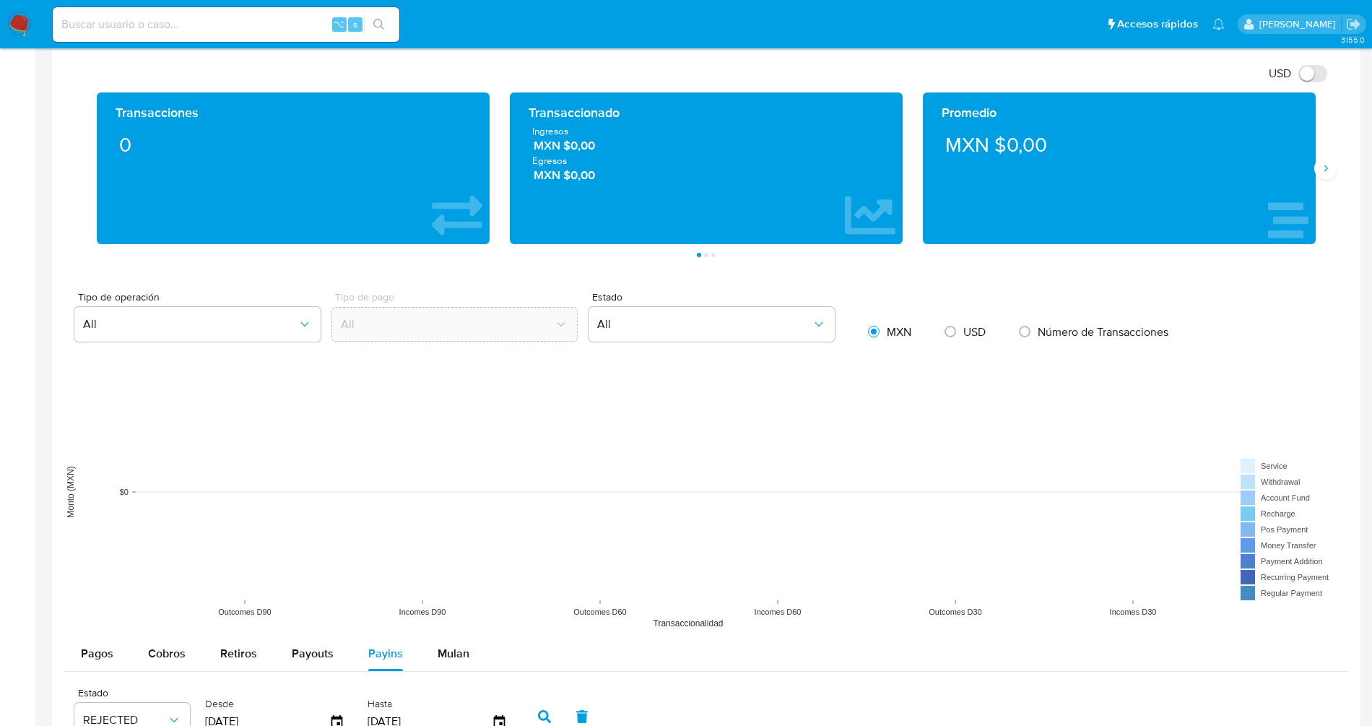
scroll to position [0, 0]
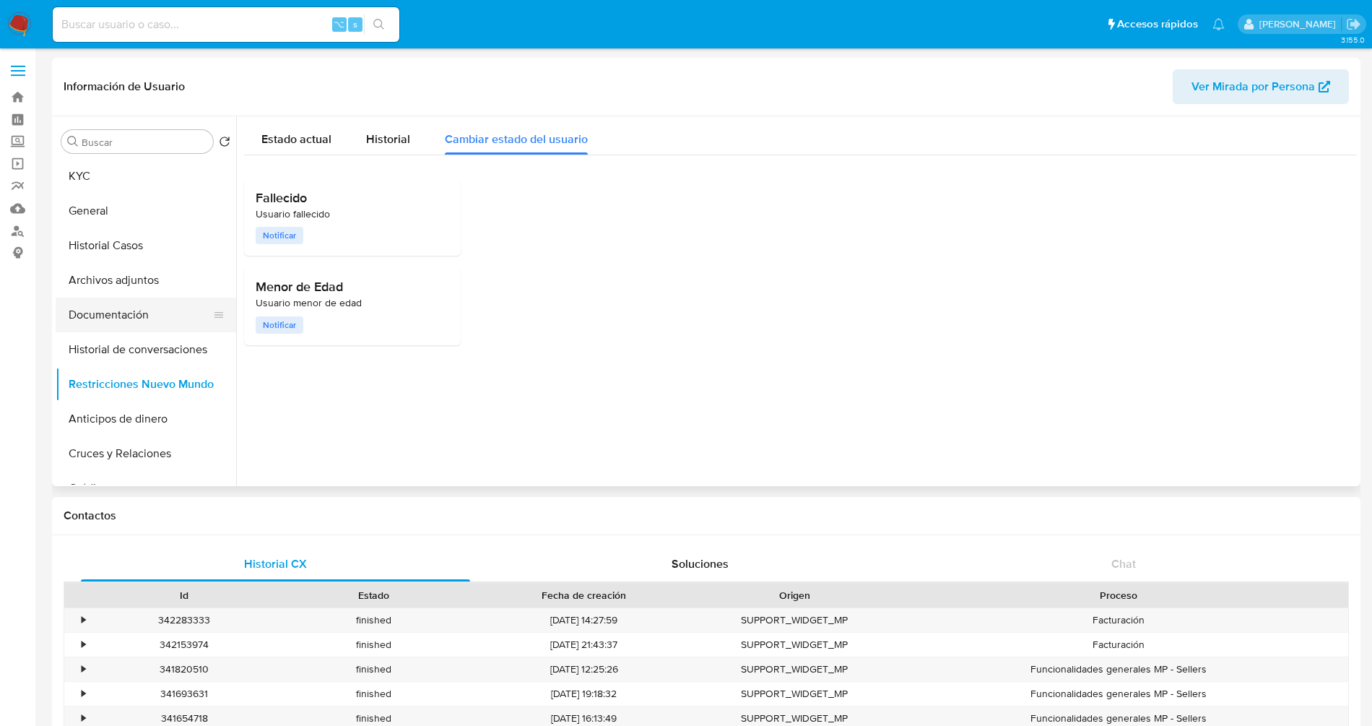
click at [87, 311] on button "Documentación" at bounding box center [140, 315] width 169 height 35
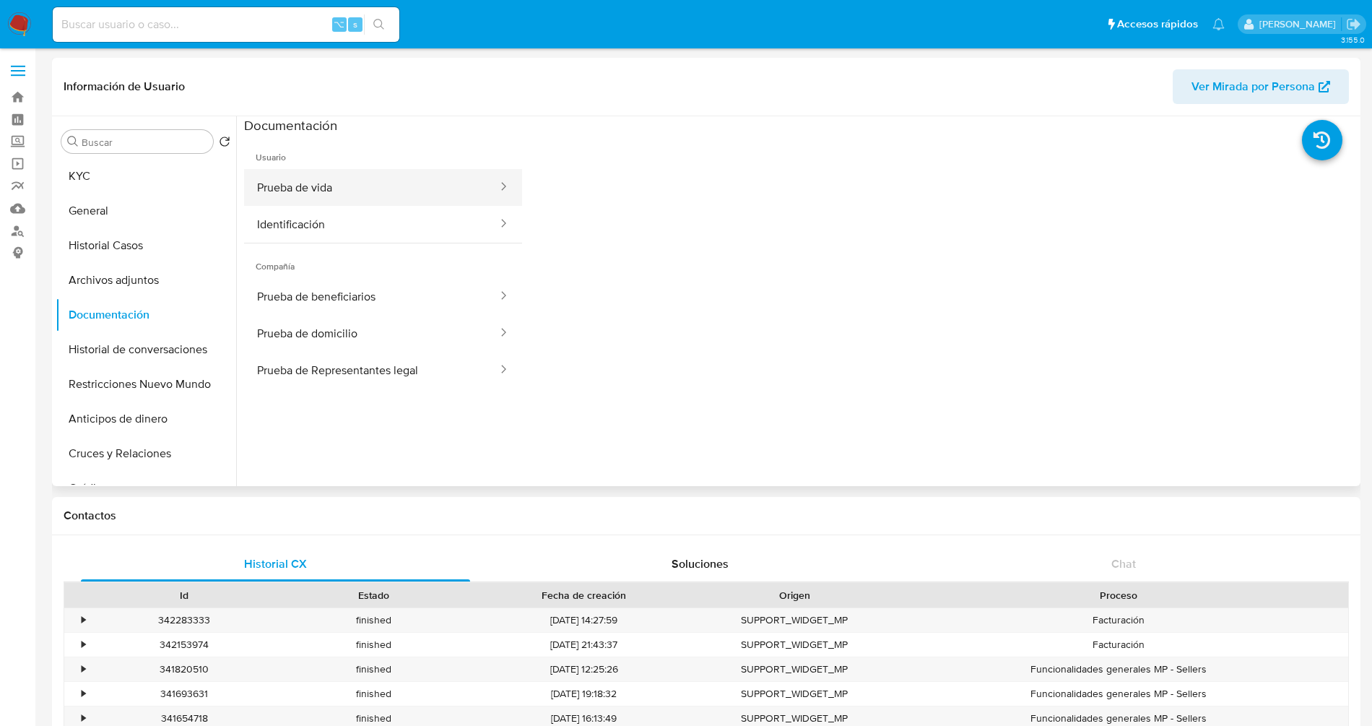
click at [370, 187] on button "Prueba de vida" at bounding box center [371, 187] width 255 height 37
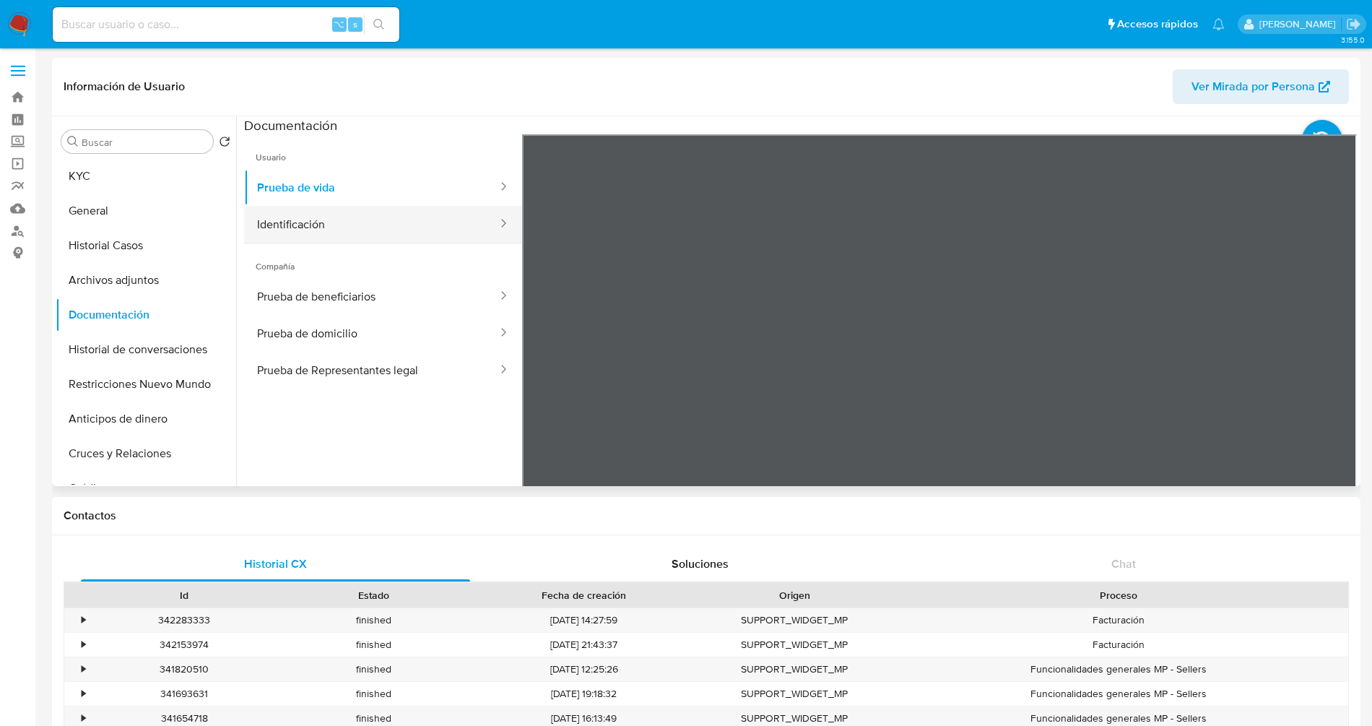
click at [373, 217] on button "Identificación" at bounding box center [371, 224] width 255 height 37
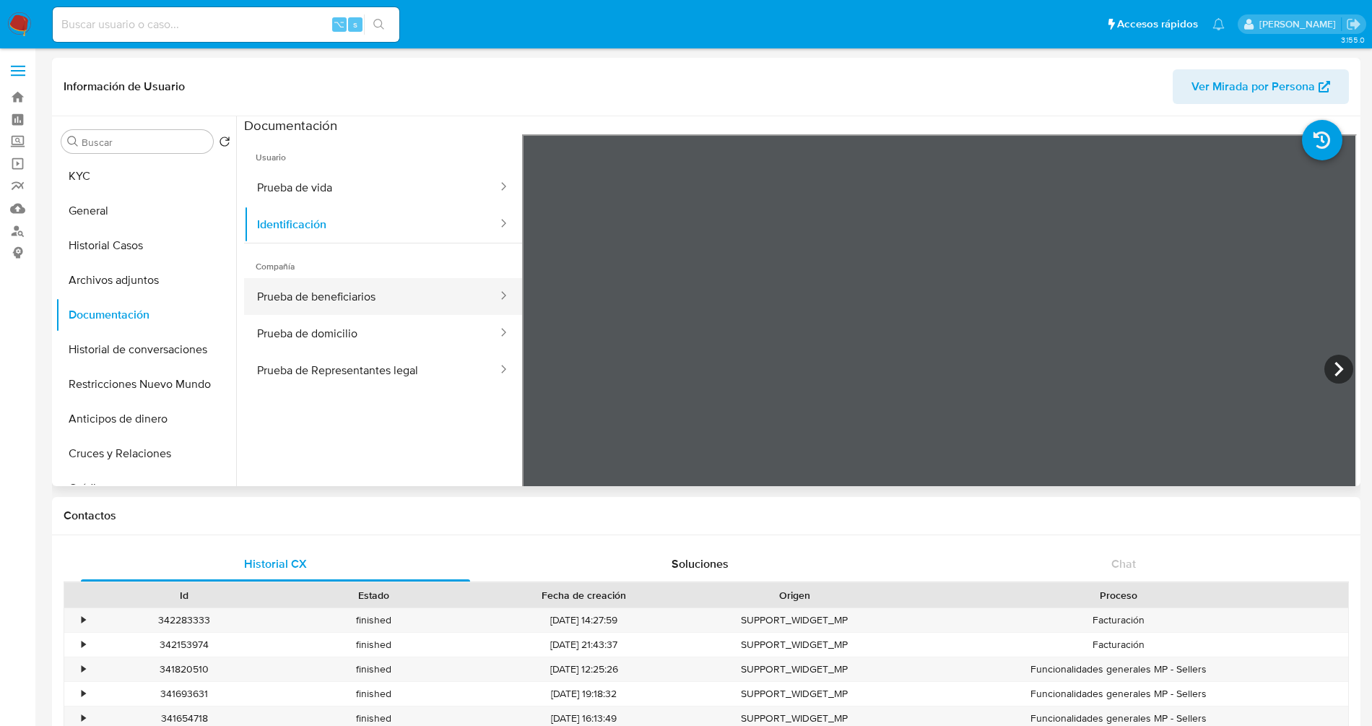
click at [342, 296] on button "Prueba de beneficiarios" at bounding box center [371, 296] width 255 height 37
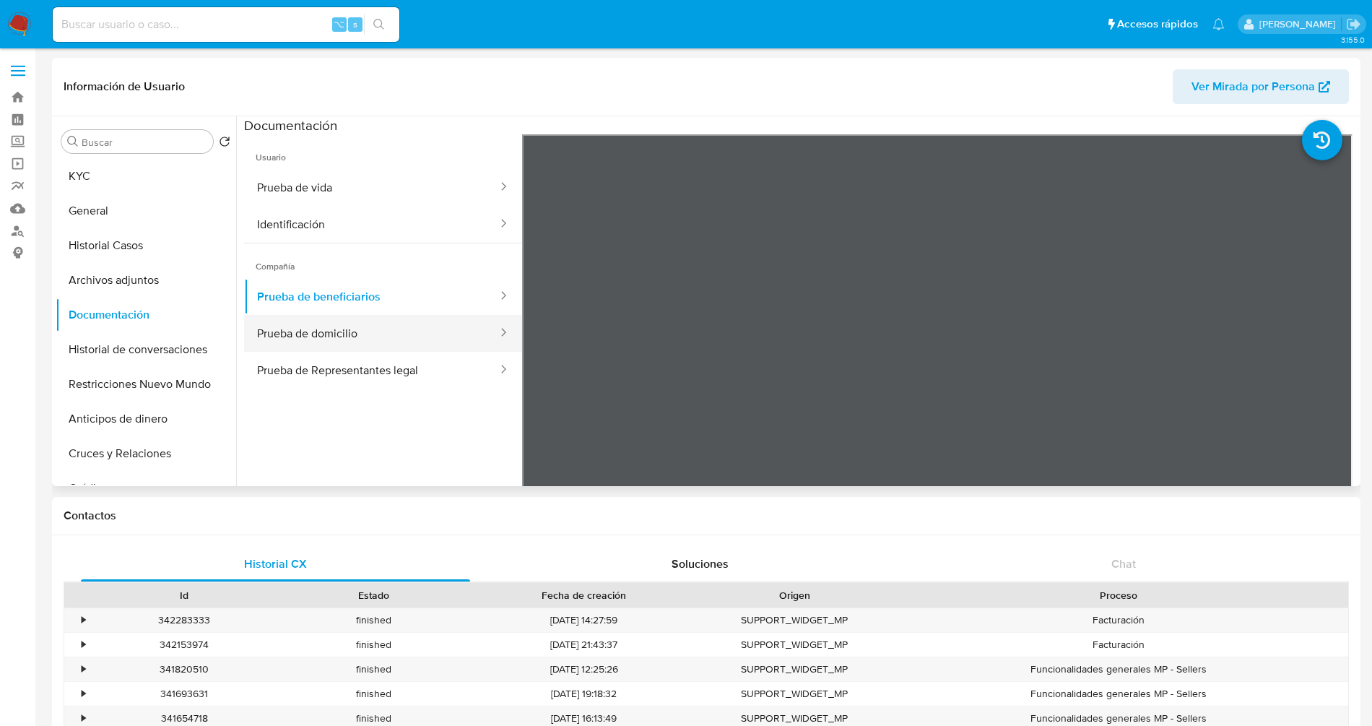
click at [364, 334] on button "Prueba de domicilio" at bounding box center [371, 333] width 255 height 37
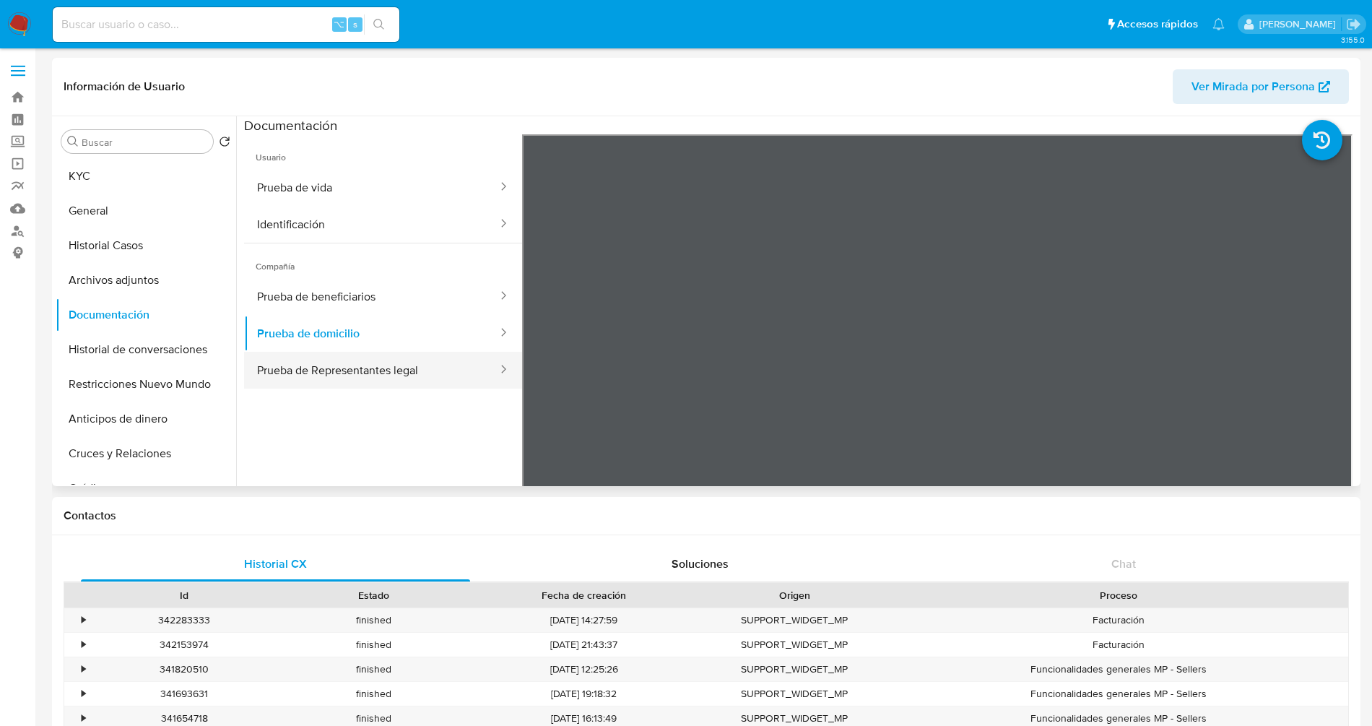
click at [365, 357] on button "Prueba de Representantes legal" at bounding box center [371, 370] width 255 height 37
drag, startPoint x: 401, startPoint y: 360, endPoint x: 356, endPoint y: 341, distance: 48.8
click at [401, 360] on button "Prueba de Representantes legal" at bounding box center [371, 370] width 255 height 37
click at [356, 341] on button "Prueba de domicilio" at bounding box center [371, 333] width 255 height 37
click at [383, 285] on button "Prueba de beneficiarios" at bounding box center [371, 296] width 255 height 37
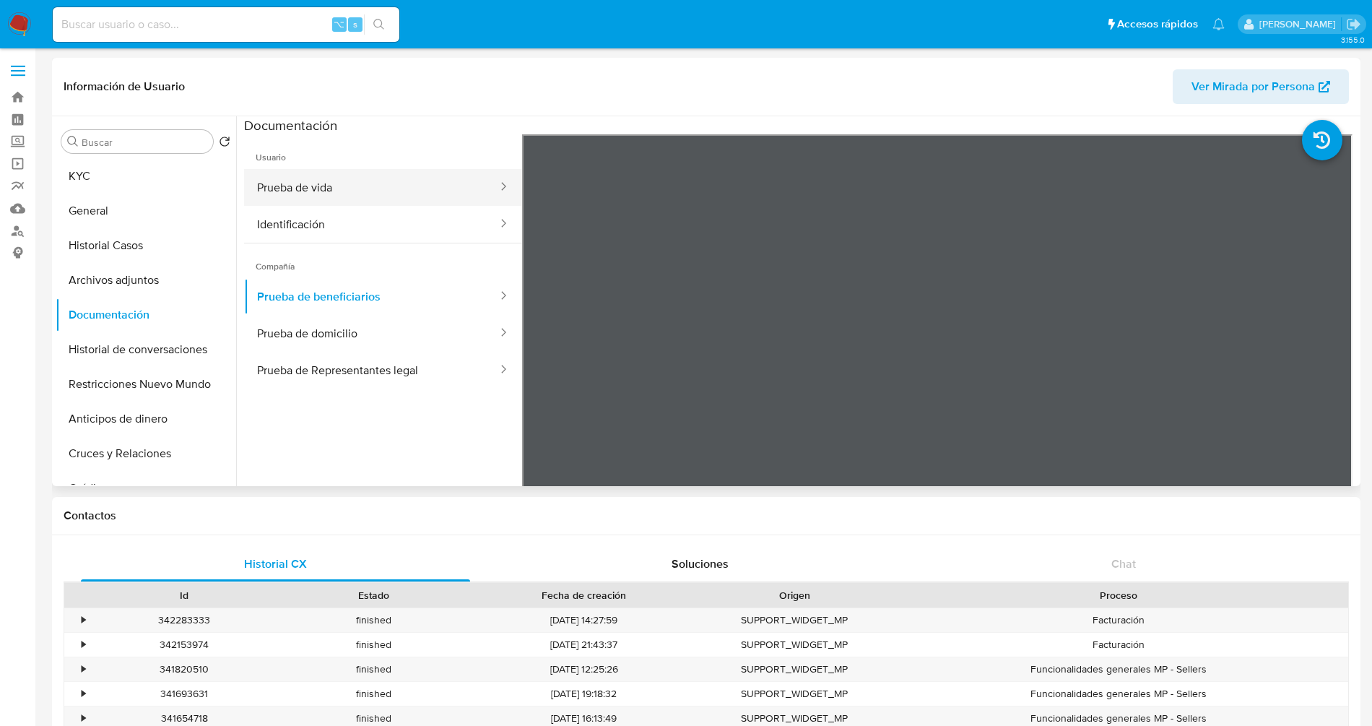
click at [357, 182] on button "Prueba de vida" at bounding box center [371, 187] width 255 height 37
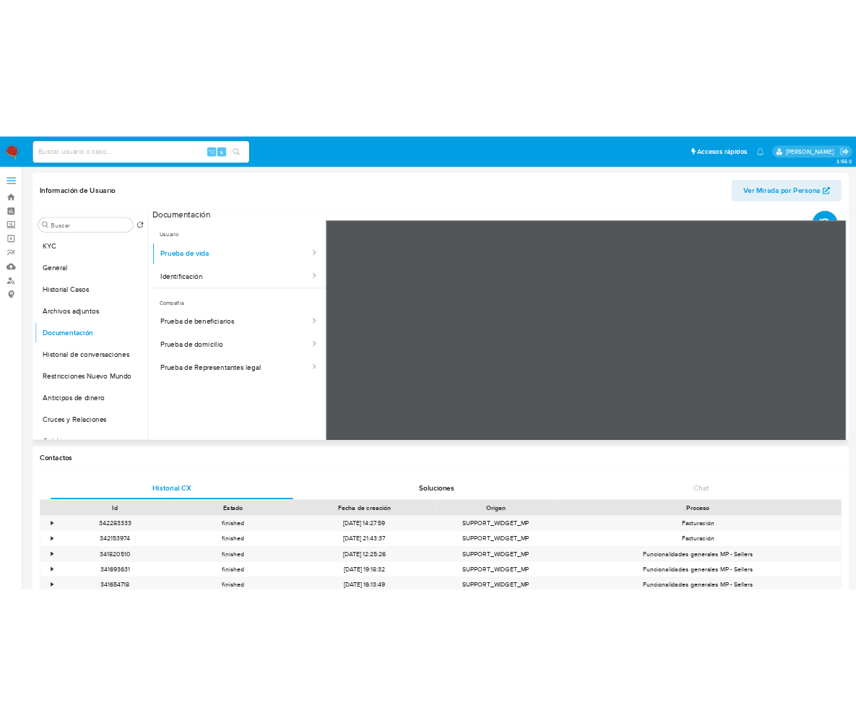
scroll to position [101, 0]
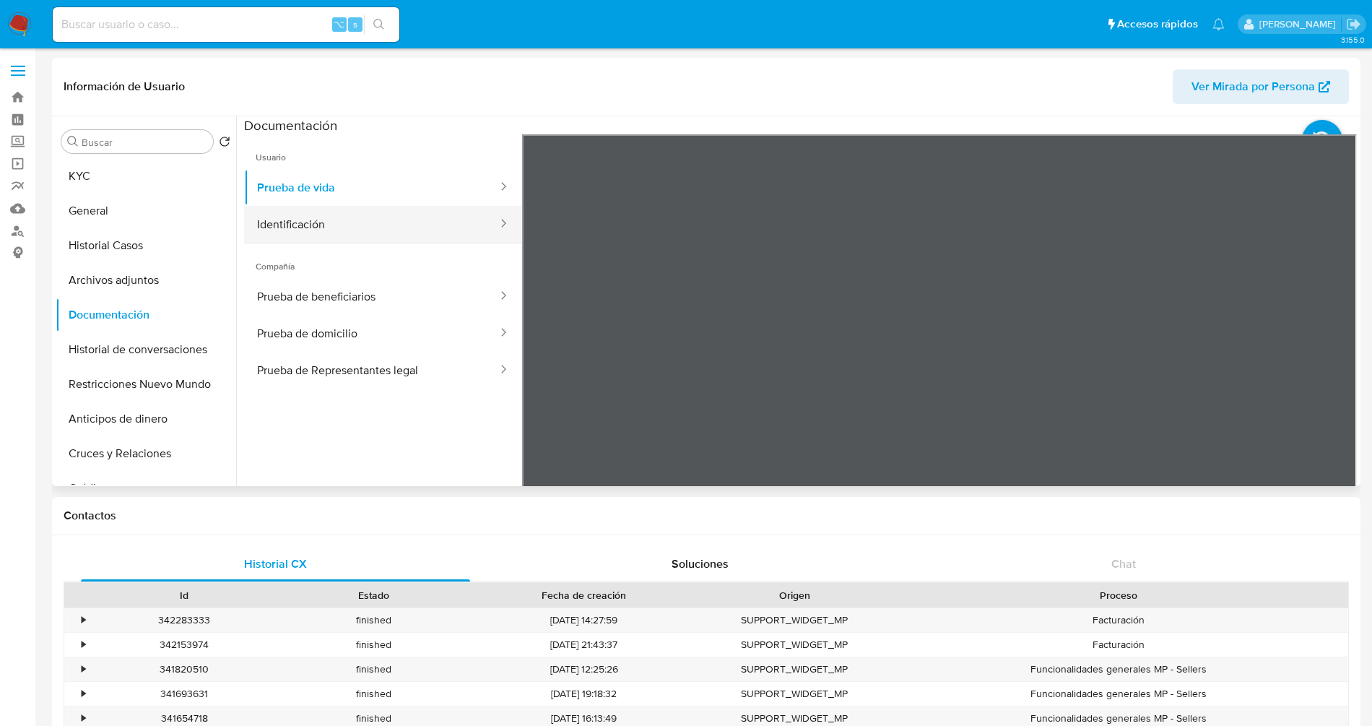
click at [378, 226] on button "Identificación" at bounding box center [371, 224] width 255 height 37
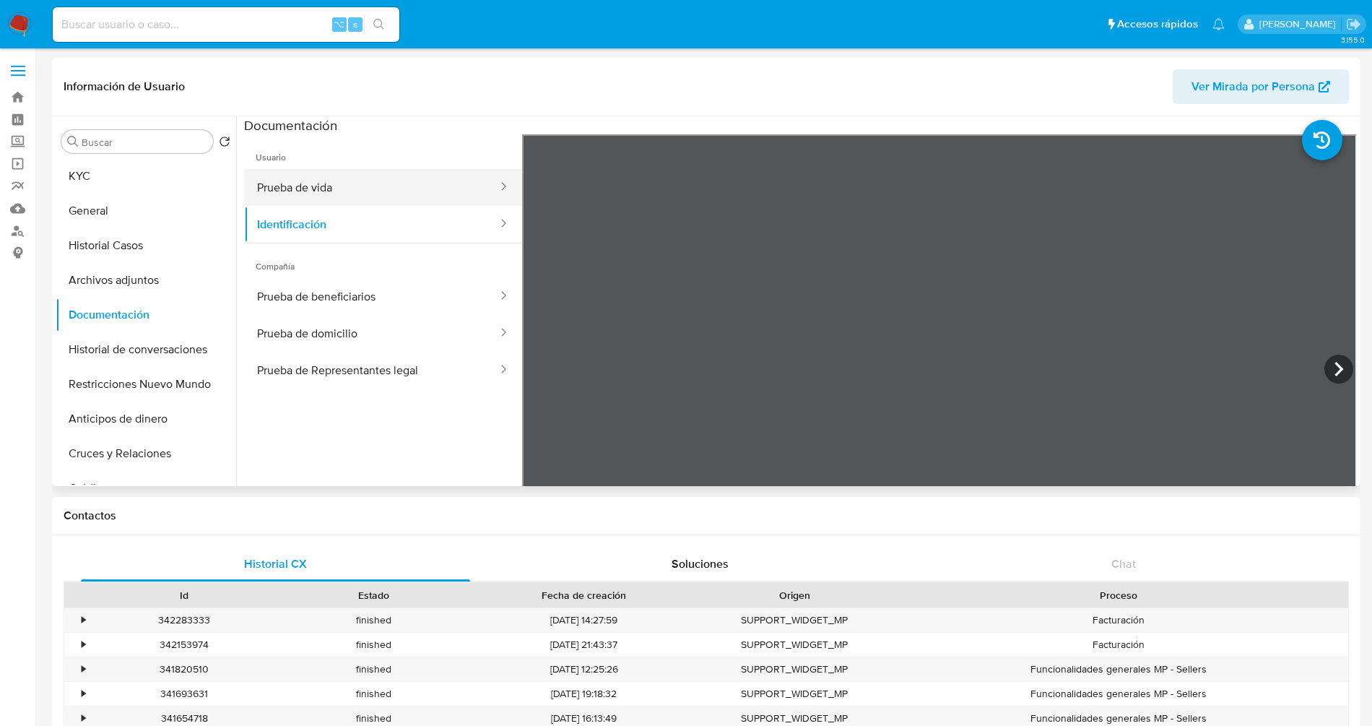
click at [291, 176] on button "Prueba de vida" at bounding box center [371, 187] width 255 height 37
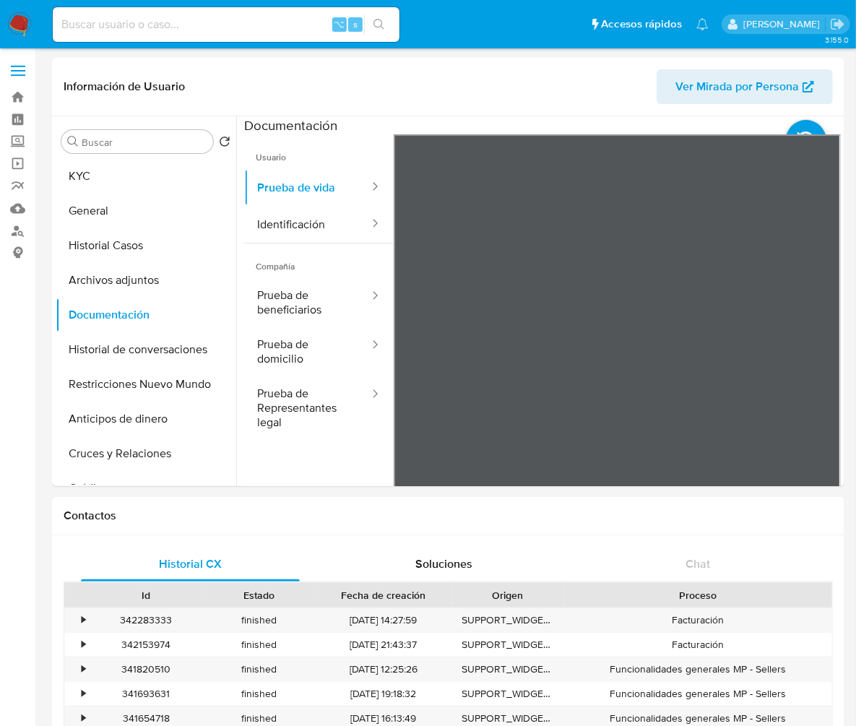
click at [235, 19] on input at bounding box center [226, 24] width 347 height 19
paste input "pC3kpJOWoB00YUY7gJShjmIW"
type input "pC3kpJOWoB00YUY7gJShjmIW"
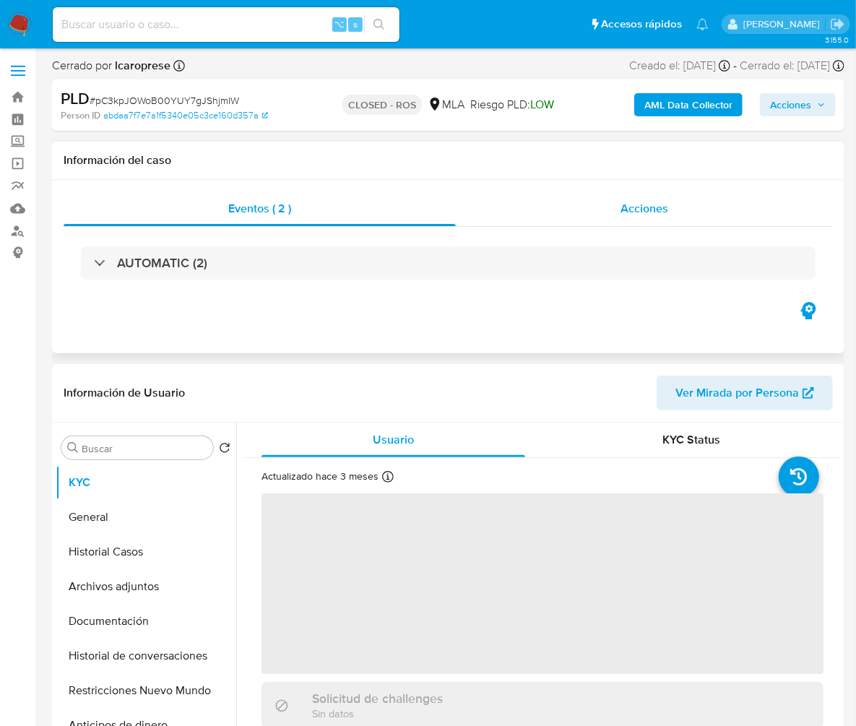
click at [680, 210] on div "Acciones" at bounding box center [644, 208] width 377 height 35
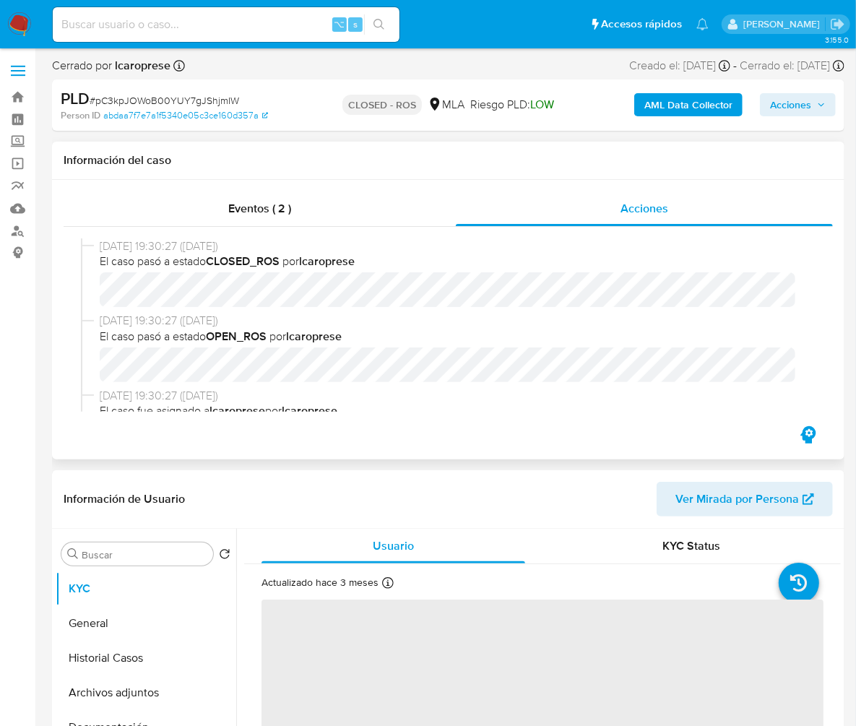
select select "10"
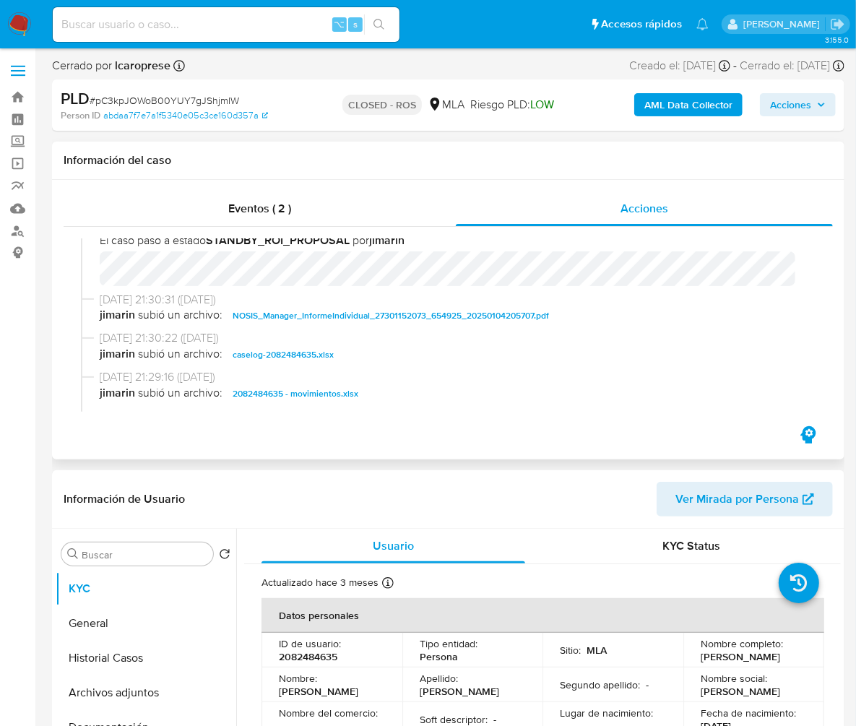
scroll to position [677, 0]
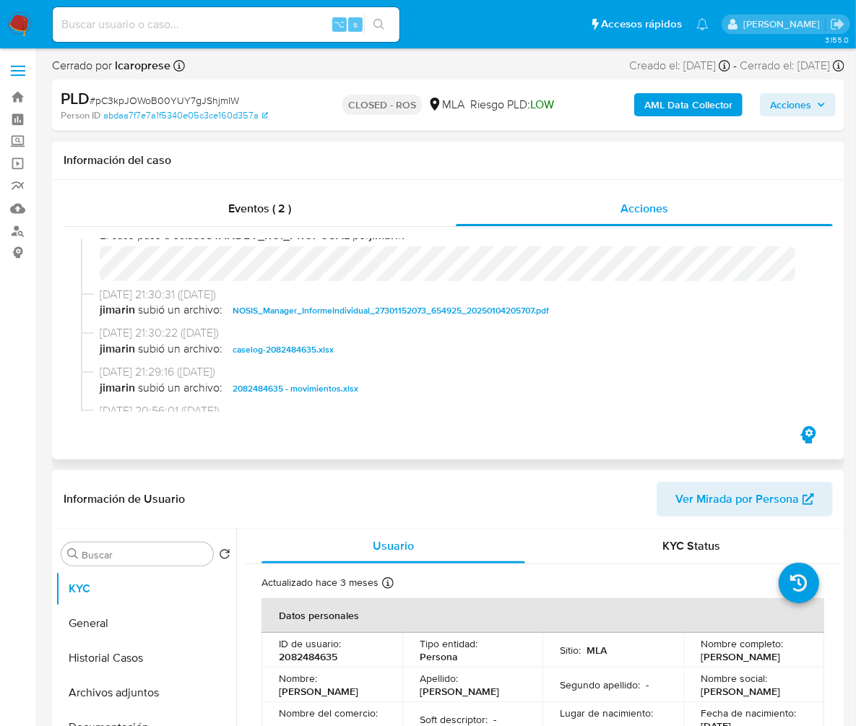
click at [308, 357] on span "caselog-2082484635.xlsx" at bounding box center [283, 349] width 101 height 17
click at [212, 21] on input at bounding box center [226, 24] width 347 height 19
paste input "HBTZLxKNHG3P1oMgn0rHPXAo"
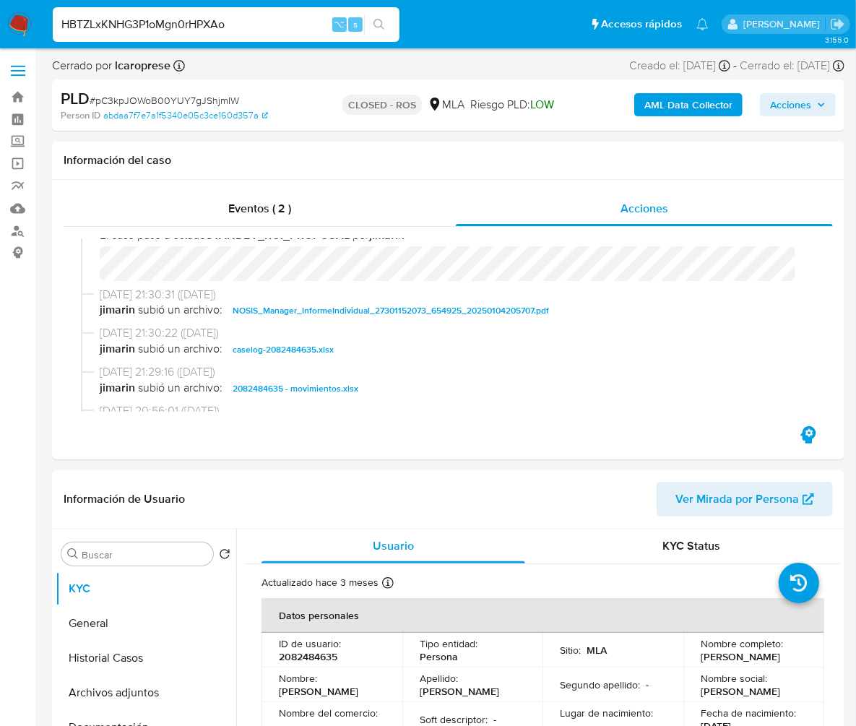
type input "HBTZLxKNHG3P1oMgn0rHPXAo"
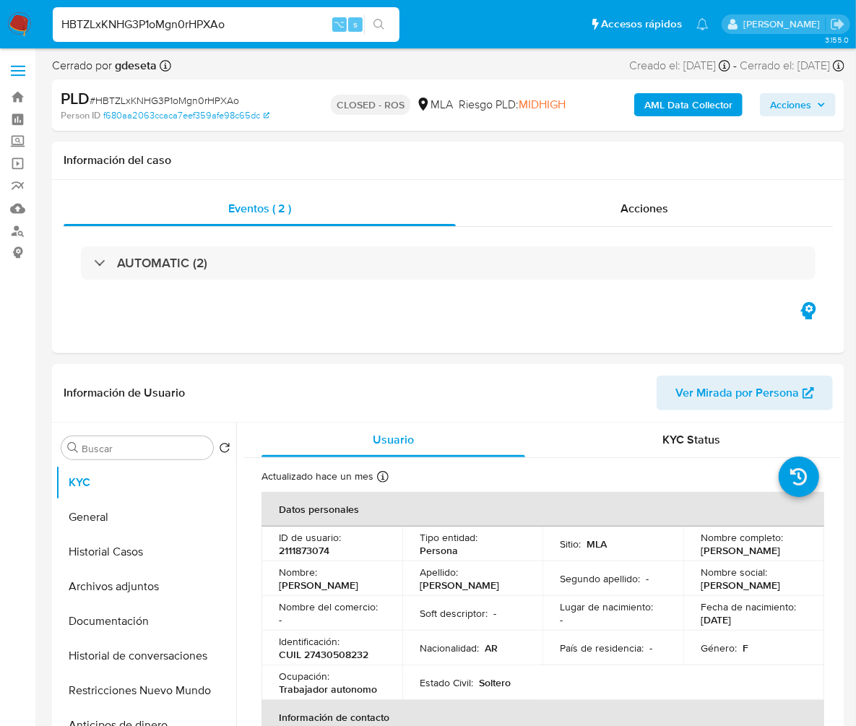
select select "10"
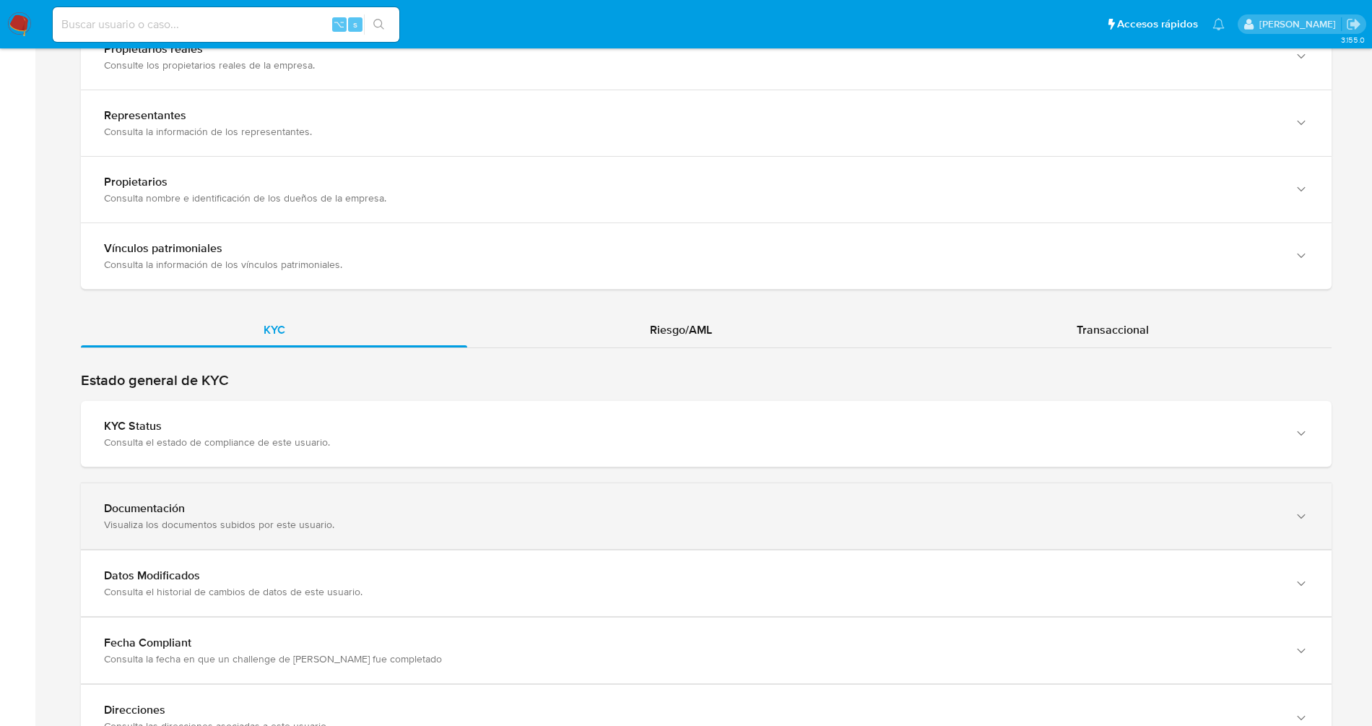
scroll to position [1312, 0]
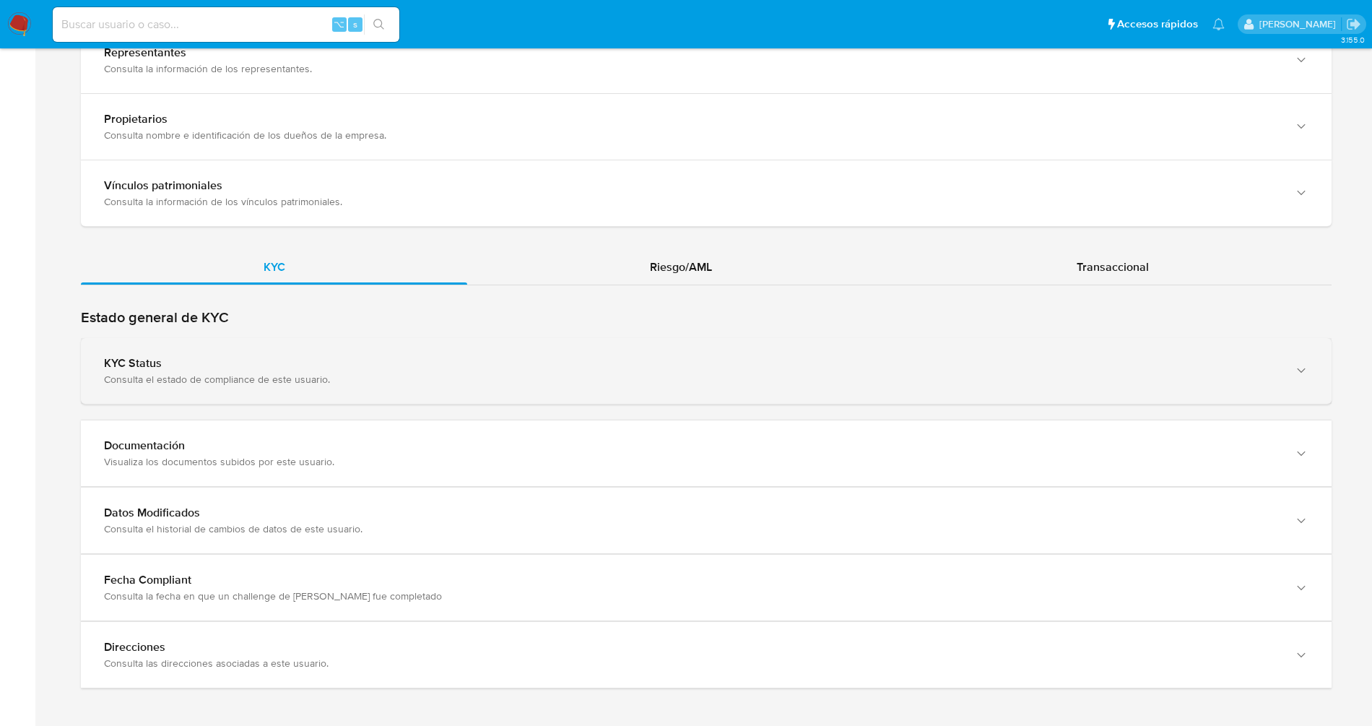
click at [291, 356] on div "KYC Status" at bounding box center [692, 363] width 1176 height 14
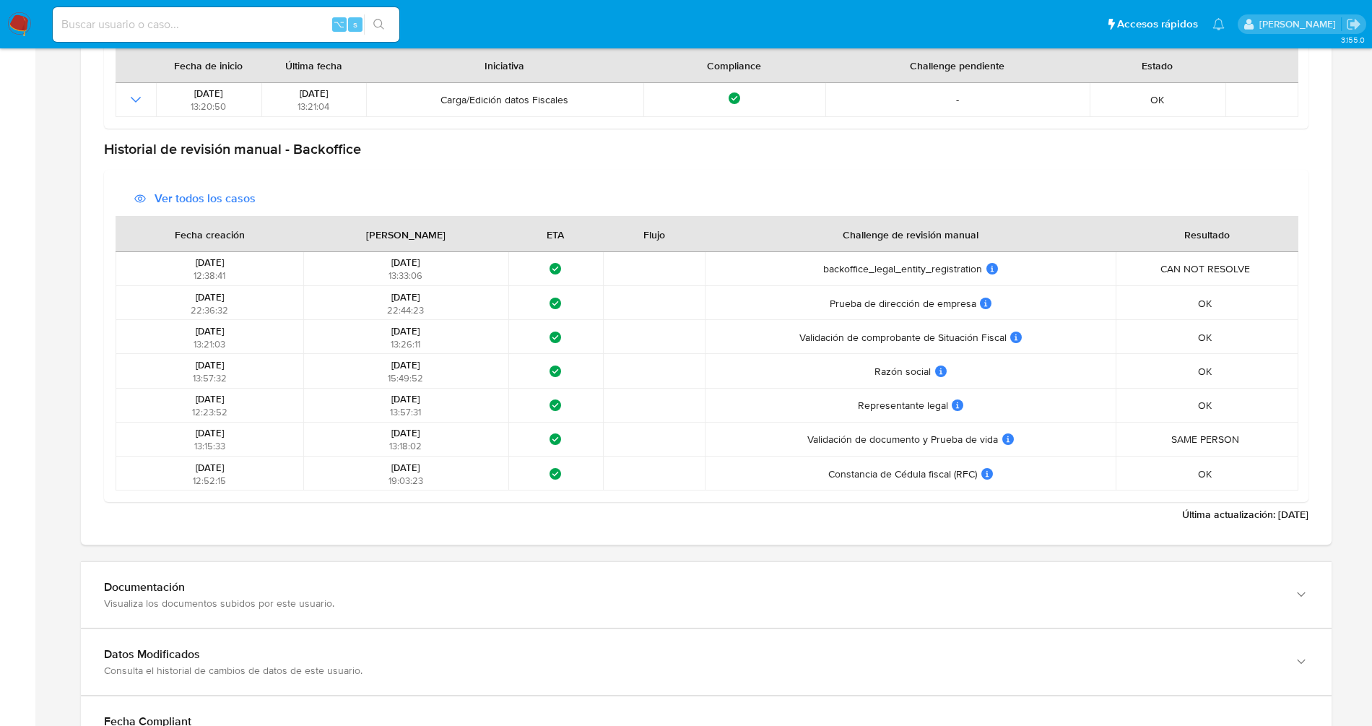
scroll to position [2231, 0]
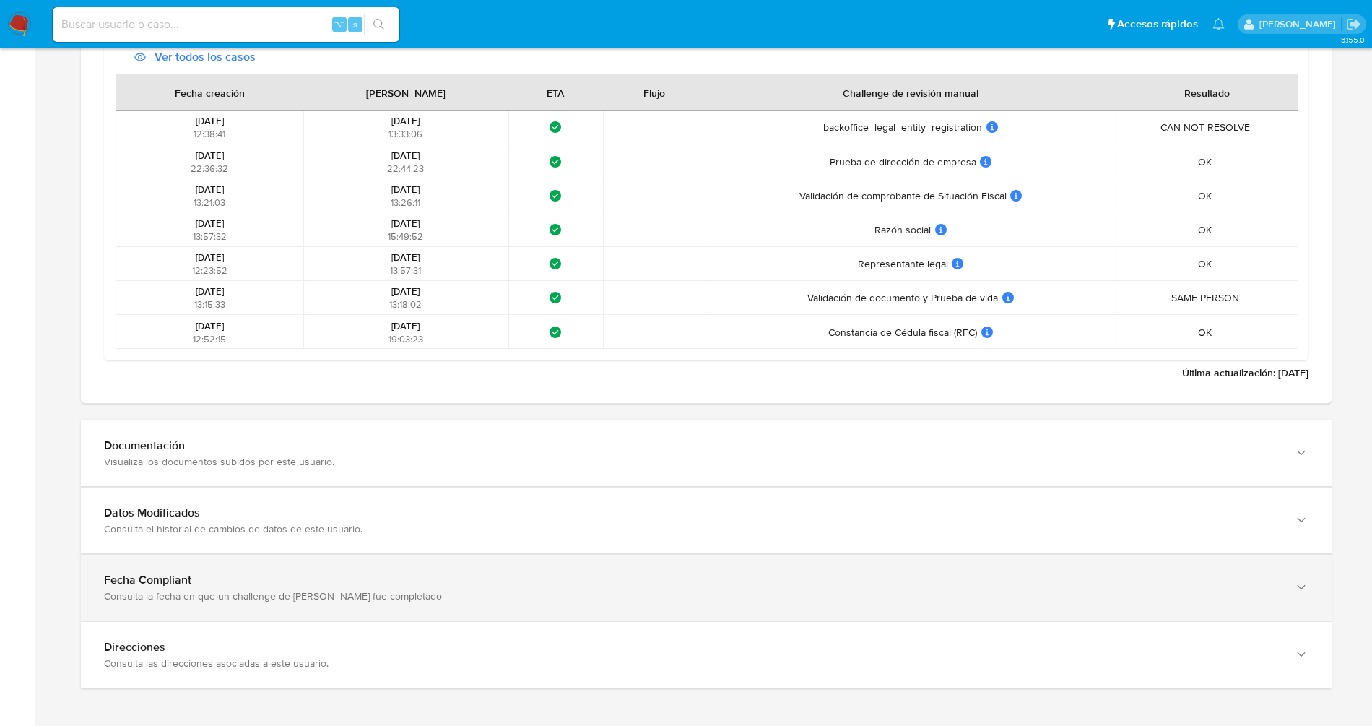
click at [108, 589] on div "Consulta la fecha en que un challenge de kyc fue completado" at bounding box center [692, 595] width 1176 height 13
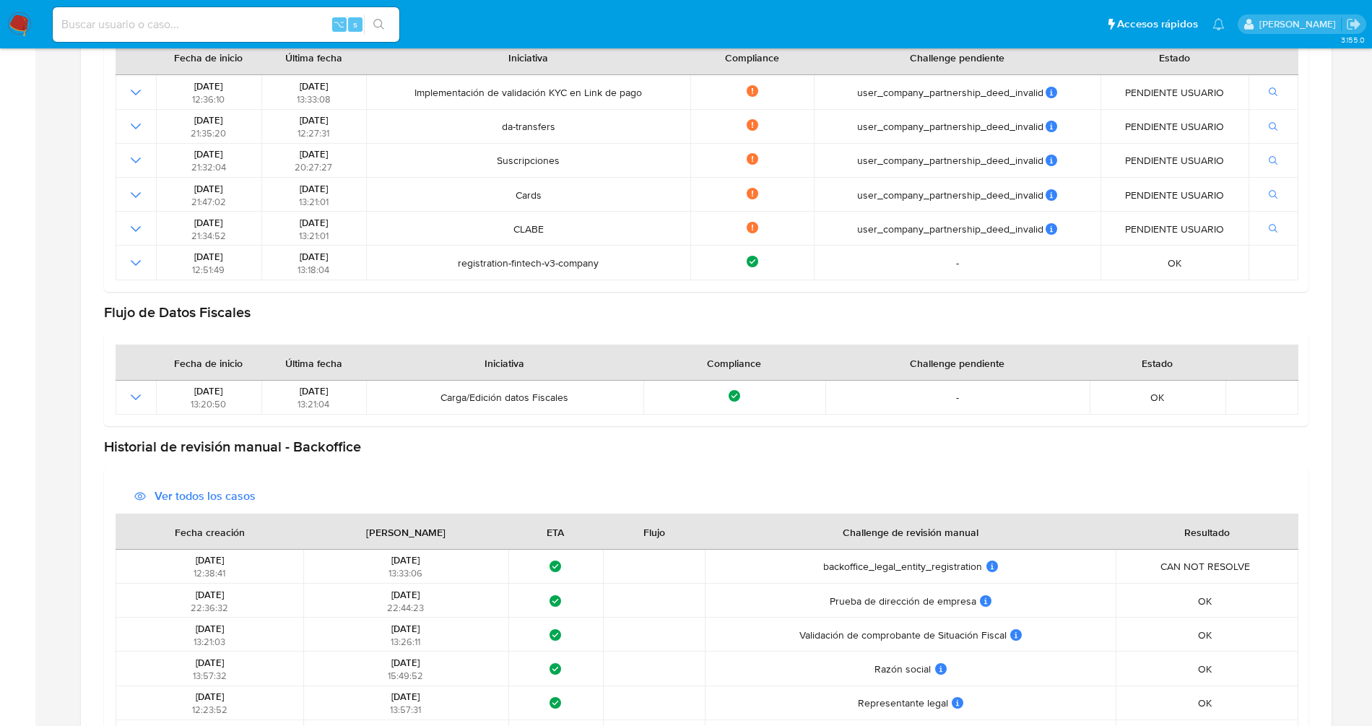
scroll to position [1722, 0]
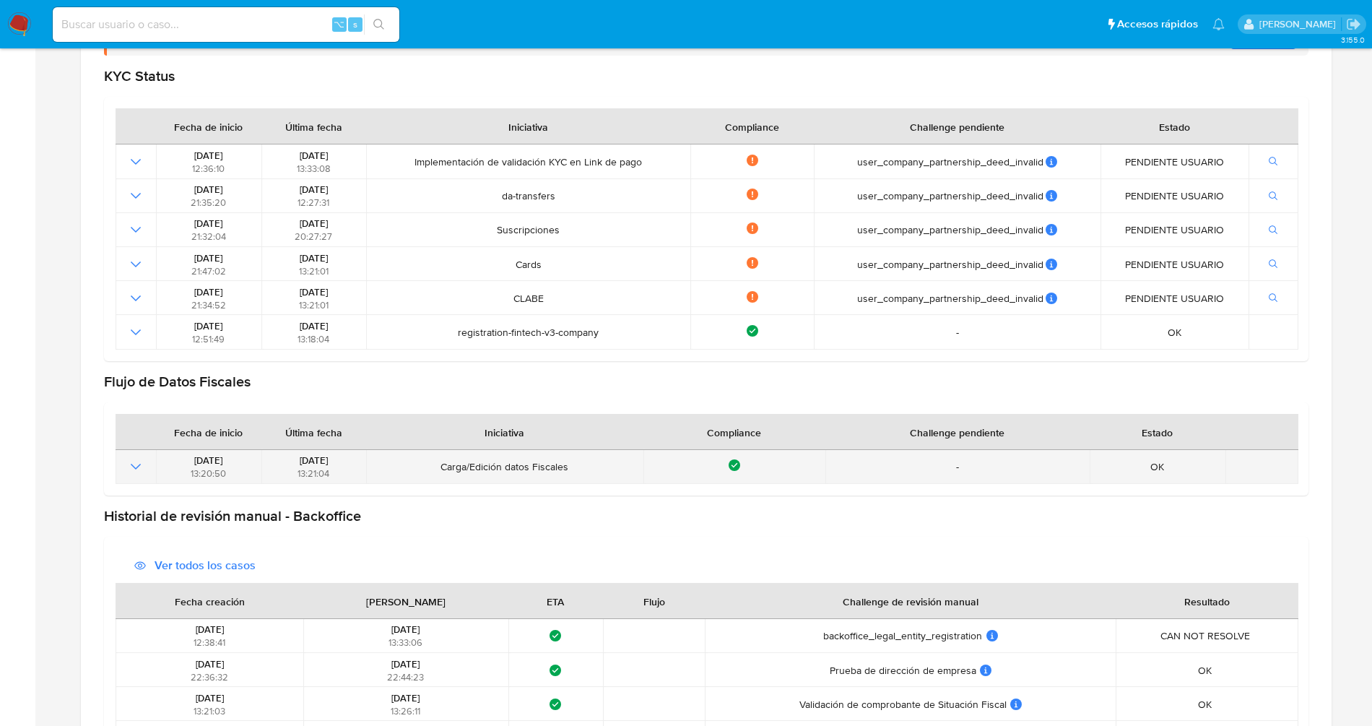
click at [136, 467] on icon "Mostrar operación" at bounding box center [135, 466] width 17 height 17
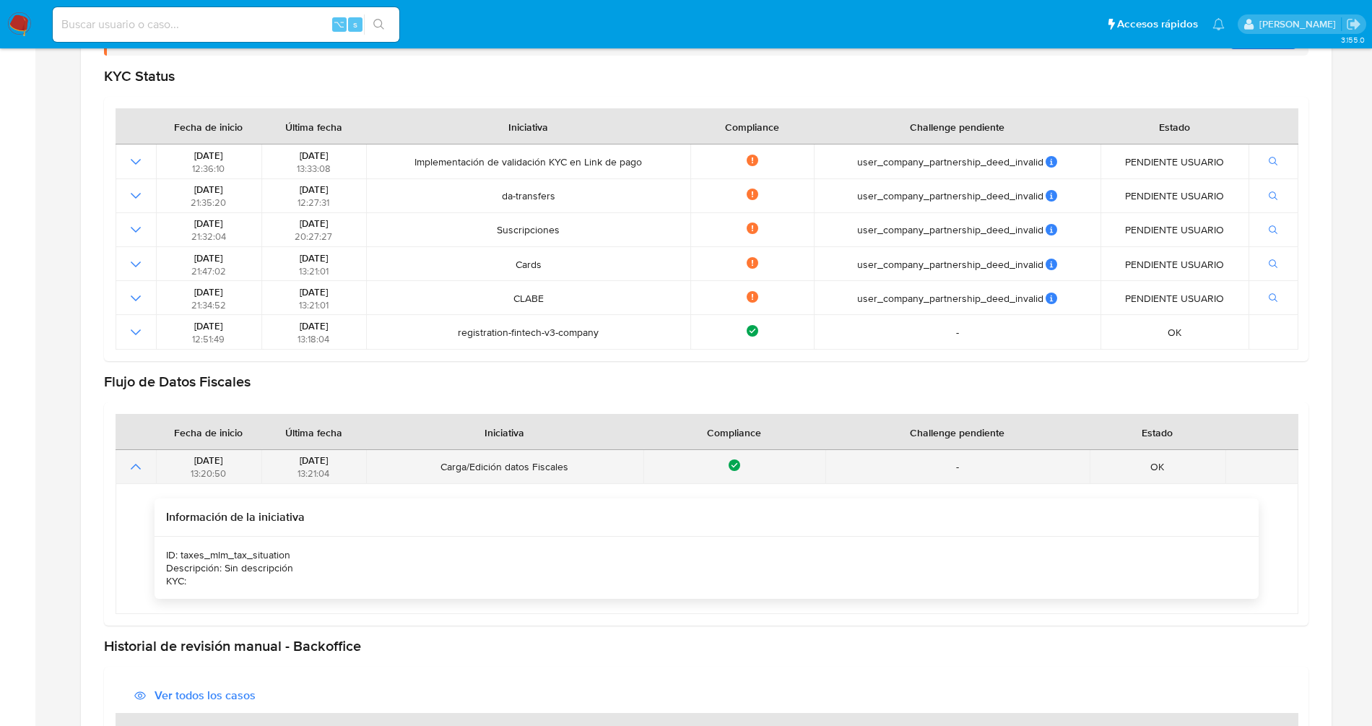
click at [136, 467] on icon "Mostrar operación" at bounding box center [135, 466] width 17 height 17
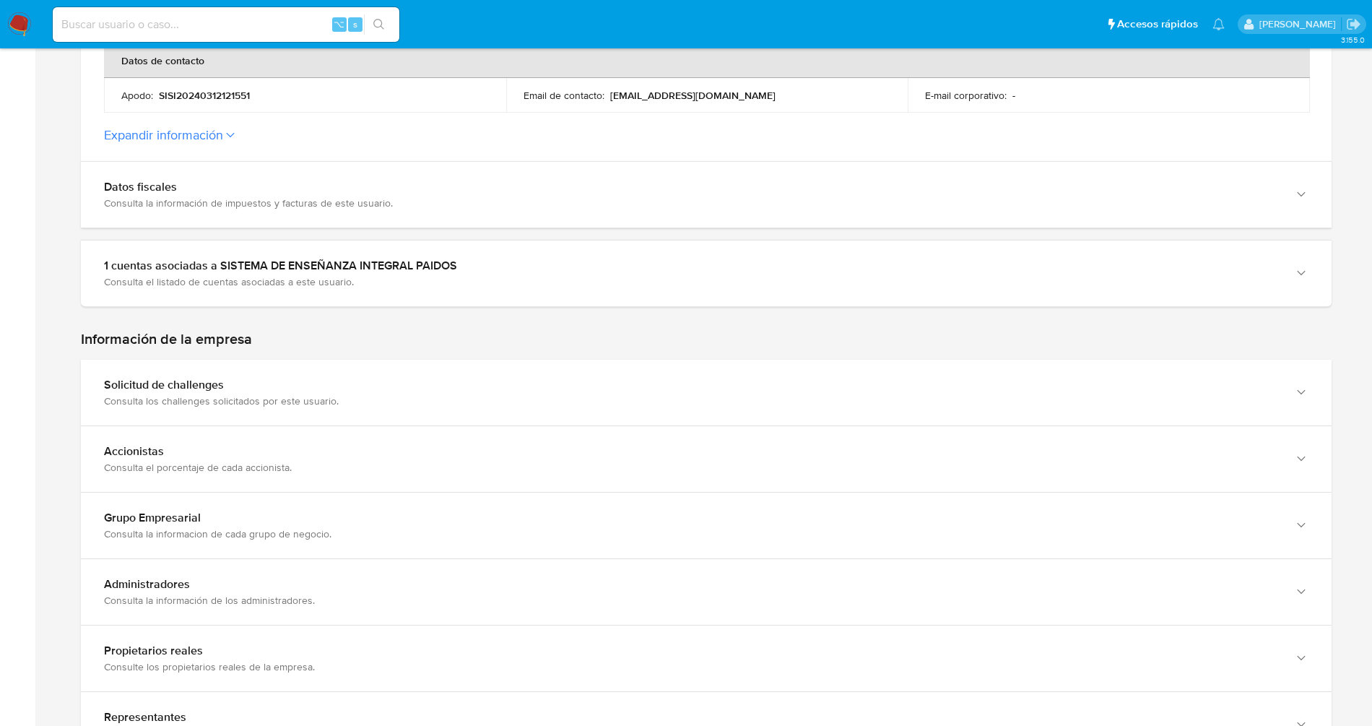
scroll to position [621, 0]
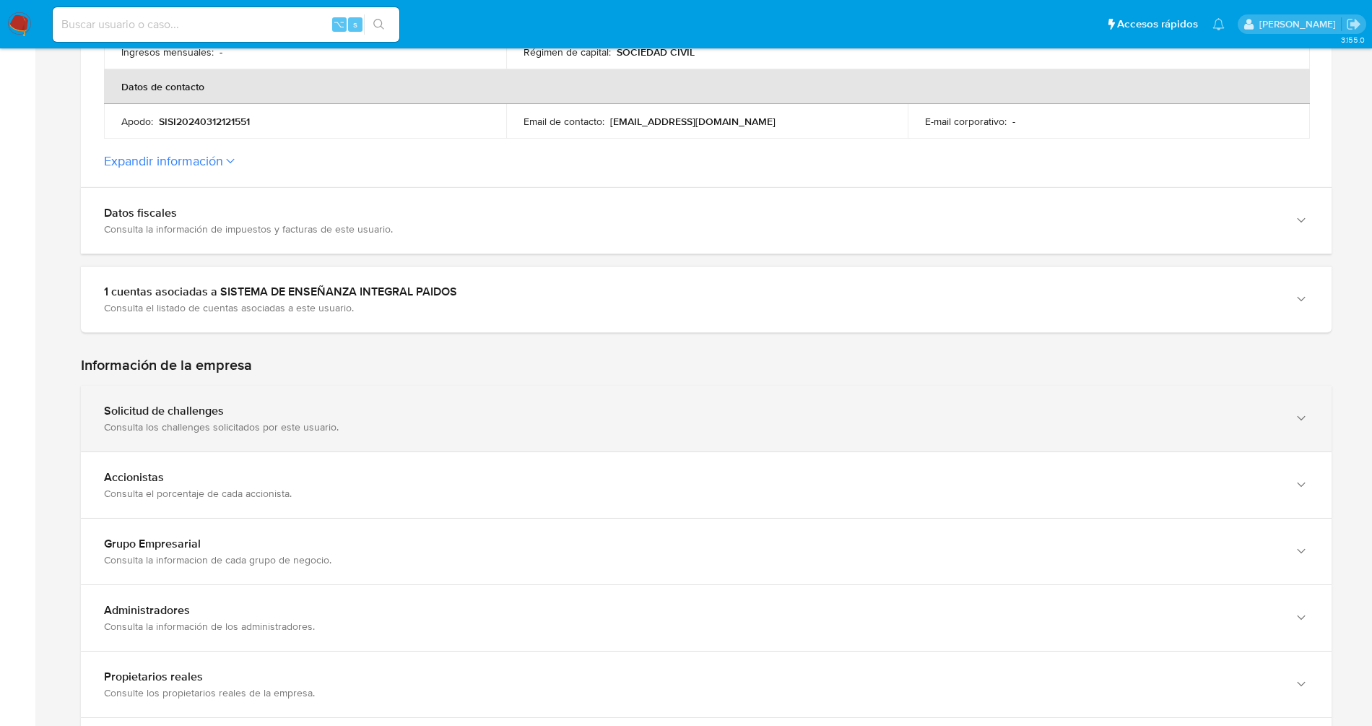
click at [279, 404] on div "Solicitud de challenges" at bounding box center [692, 411] width 1176 height 14
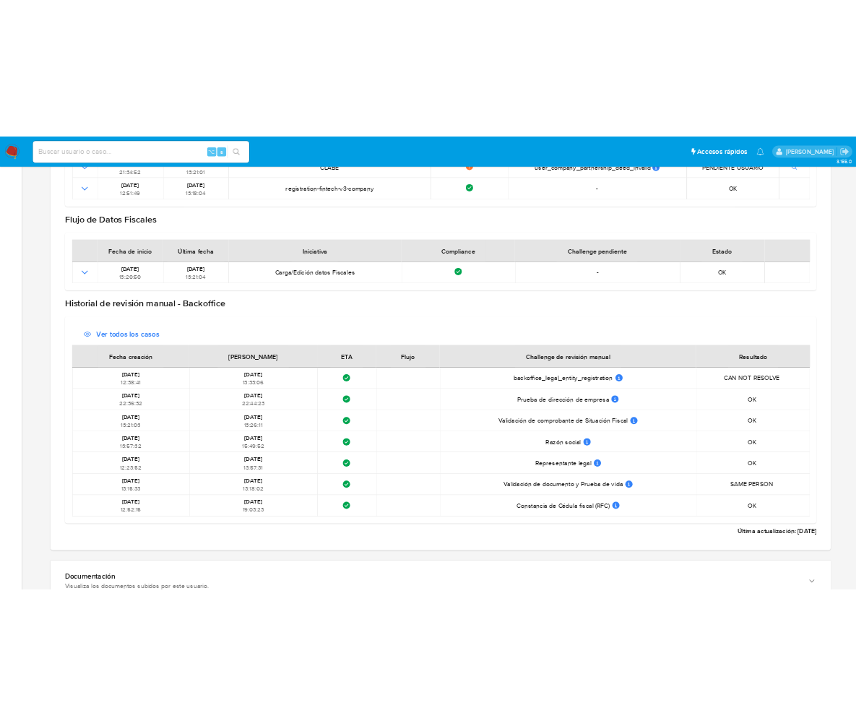
scroll to position [2041, 0]
